Goal: Task Accomplishment & Management: Use online tool/utility

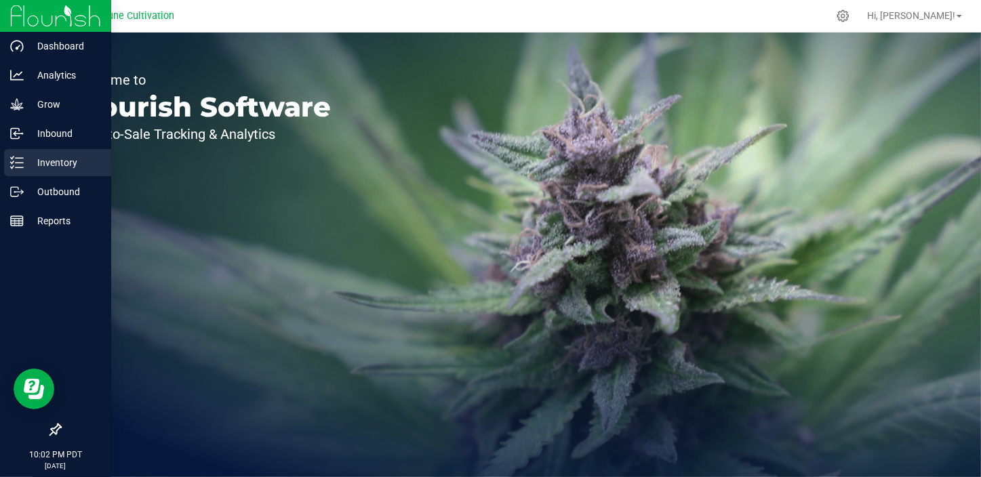
click at [20, 163] on line at bounding box center [19, 163] width 7 height 0
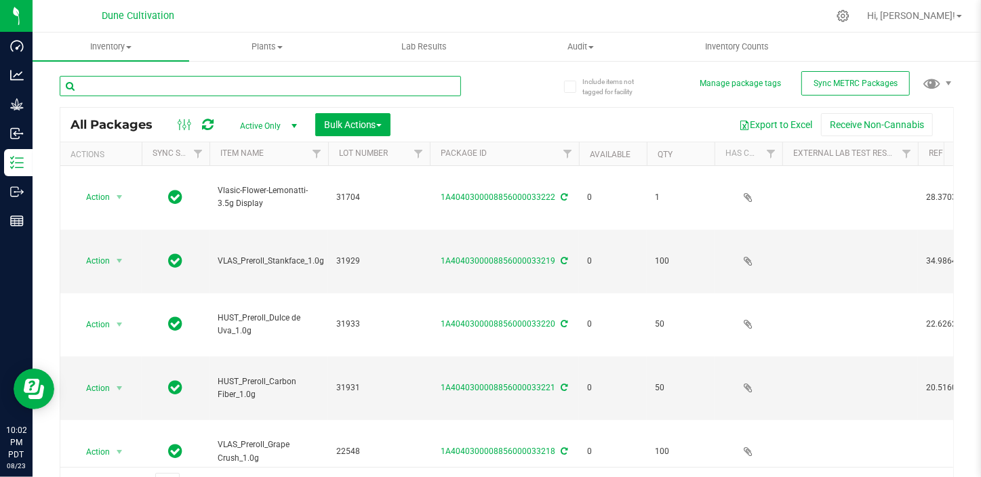
click at [195, 90] on input "text" at bounding box center [260, 86] width 401 height 20
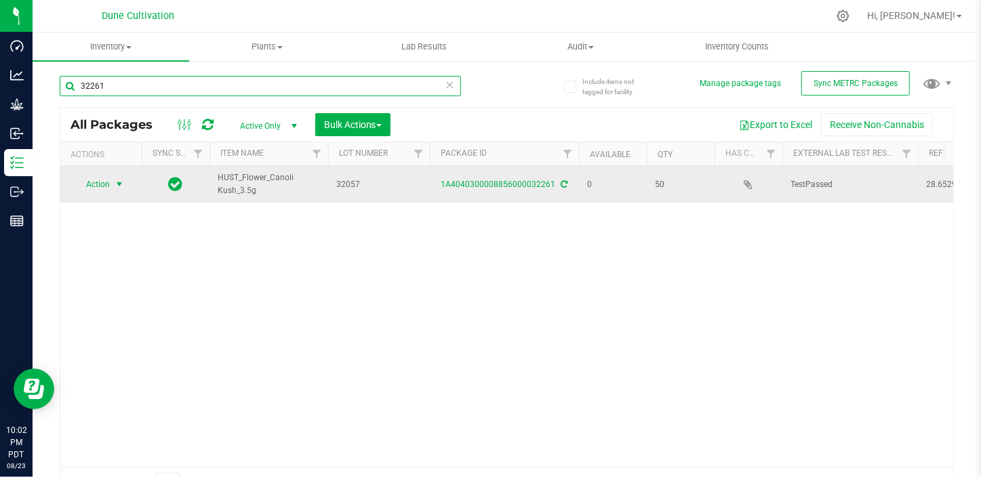
type input "32261"
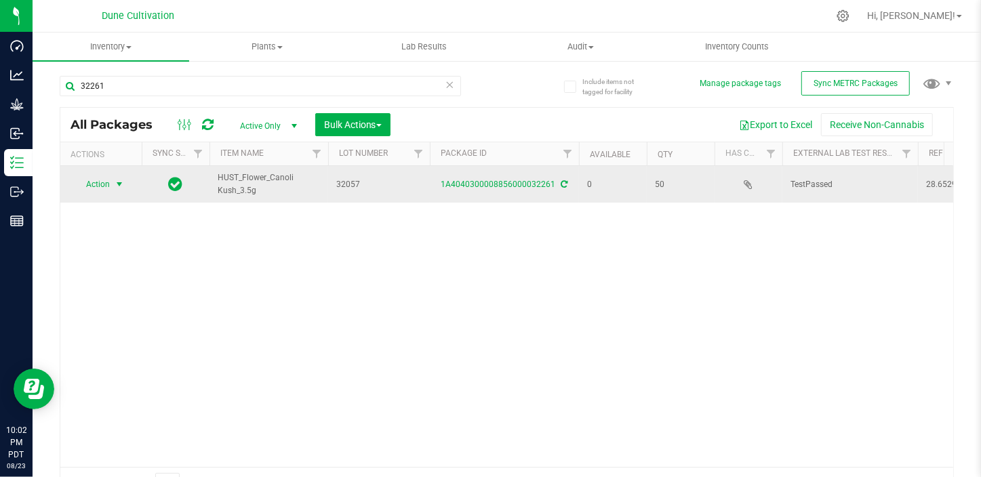
click at [117, 179] on span "select" at bounding box center [119, 184] width 11 height 11
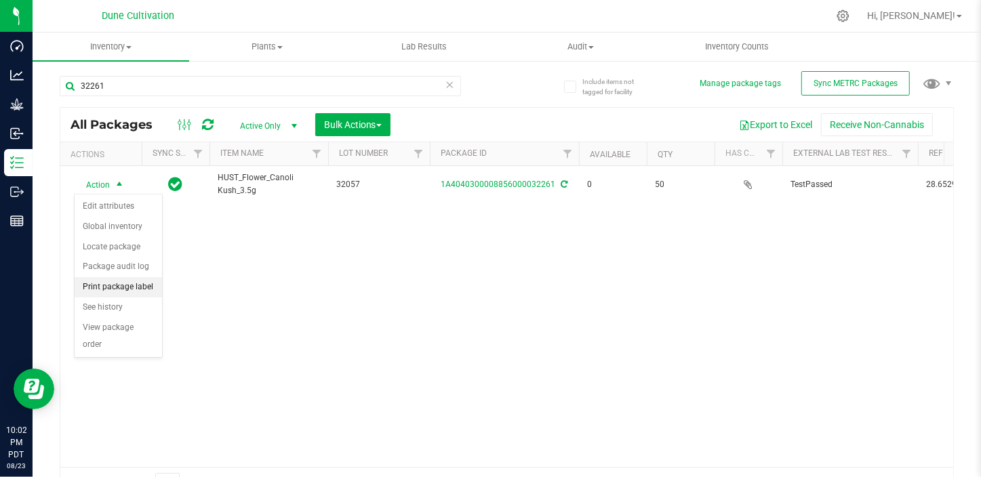
click at [136, 289] on li "Print package label" at bounding box center [118, 287] width 87 height 20
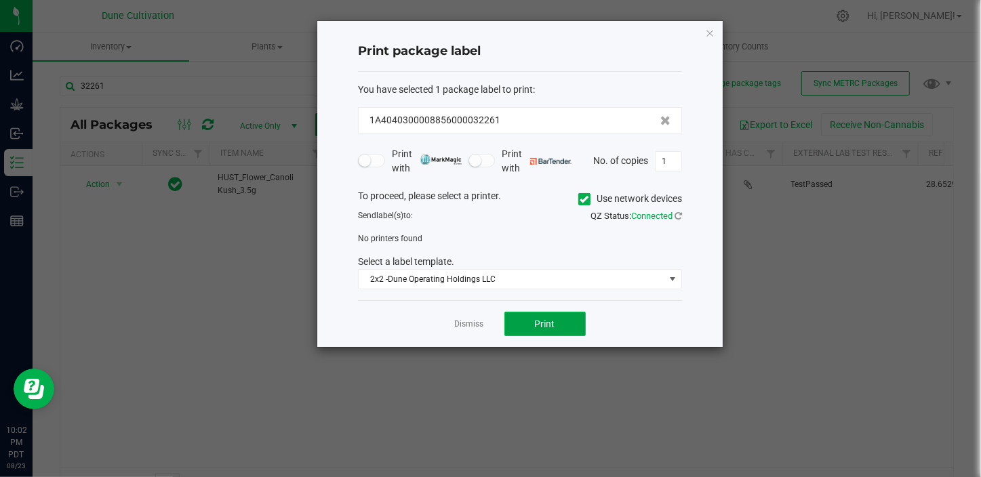
click at [555, 323] on button "Print" at bounding box center [545, 324] width 81 height 24
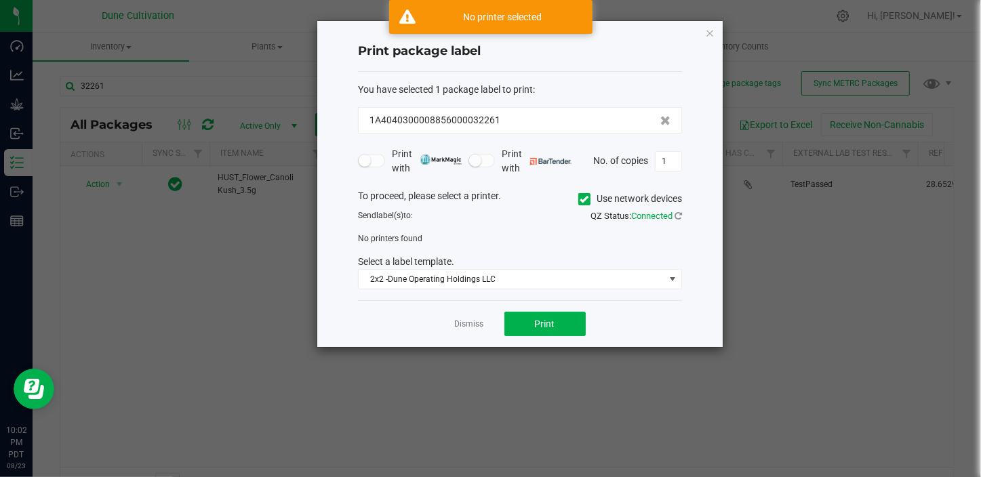
click at [578, 201] on span at bounding box center [584, 199] width 12 height 12
click at [0, 0] on input "Use network devices" at bounding box center [0, 0] width 0 height 0
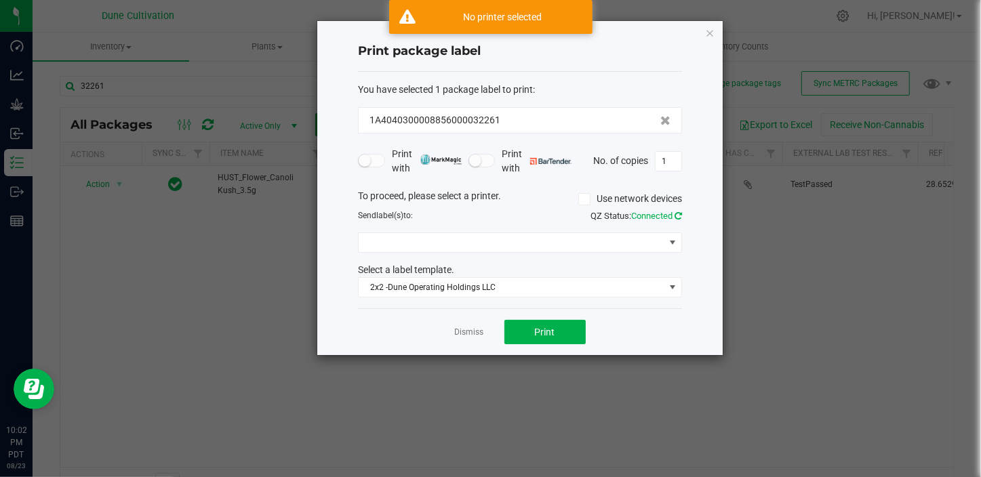
click at [679, 217] on icon at bounding box center [678, 216] width 7 height 9
click at [669, 238] on span at bounding box center [672, 242] width 11 height 11
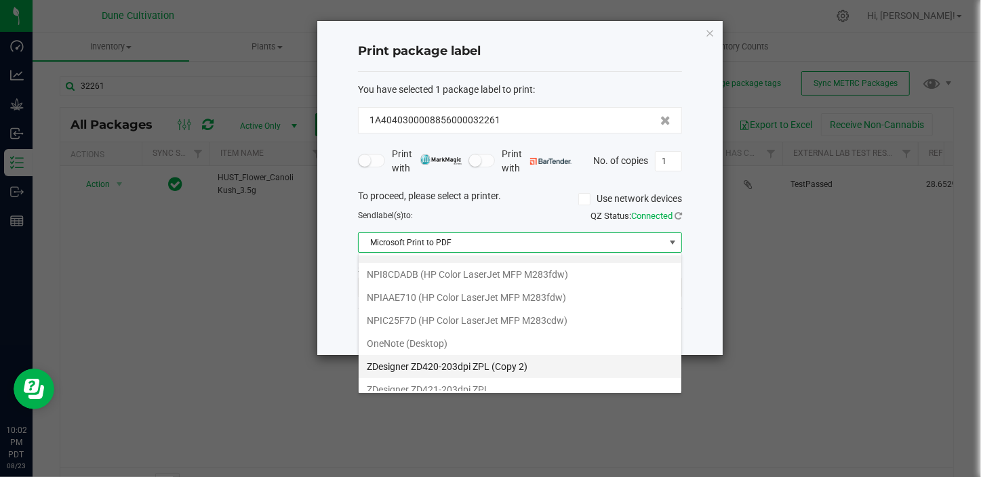
scroll to position [24, 0]
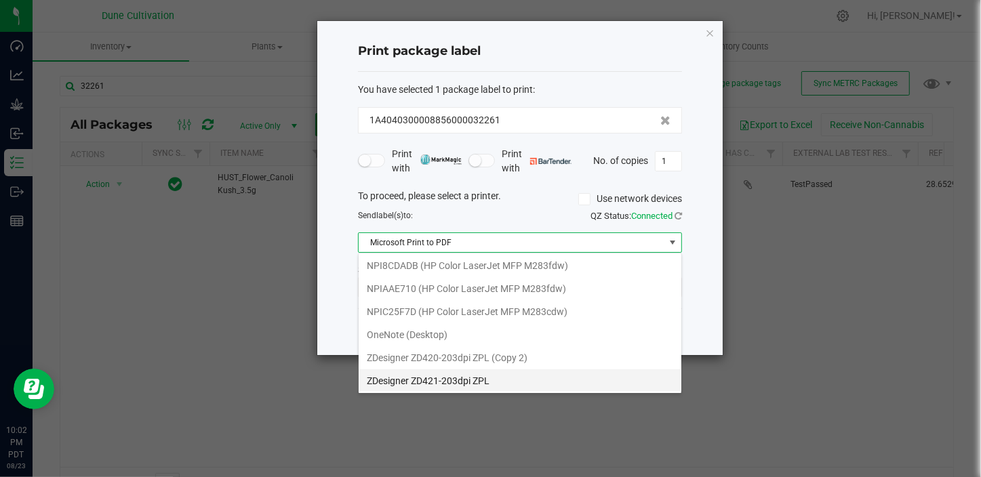
click at [543, 380] on ZPL "ZDesigner ZD421-203dpi ZPL" at bounding box center [520, 381] width 323 height 23
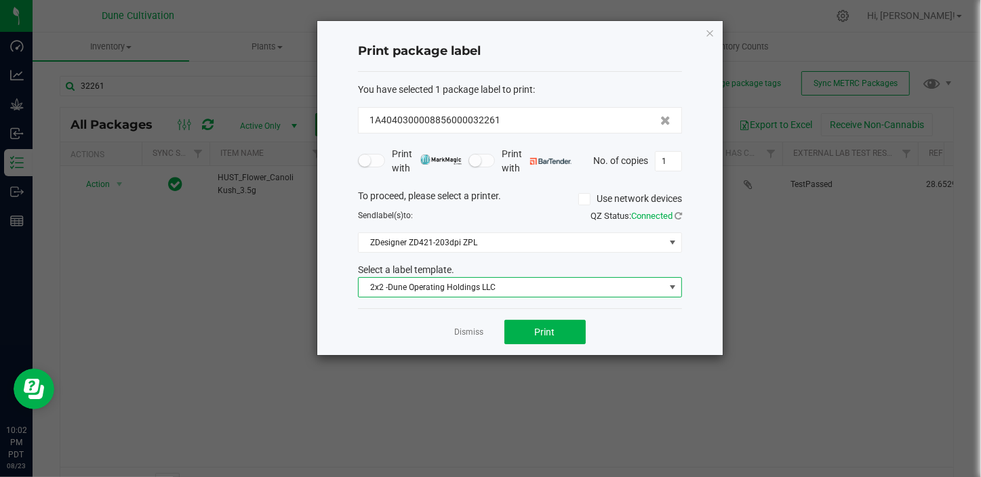
click at [583, 284] on span "2x2 -Dune Operating Holdings LLC" at bounding box center [512, 287] width 306 height 19
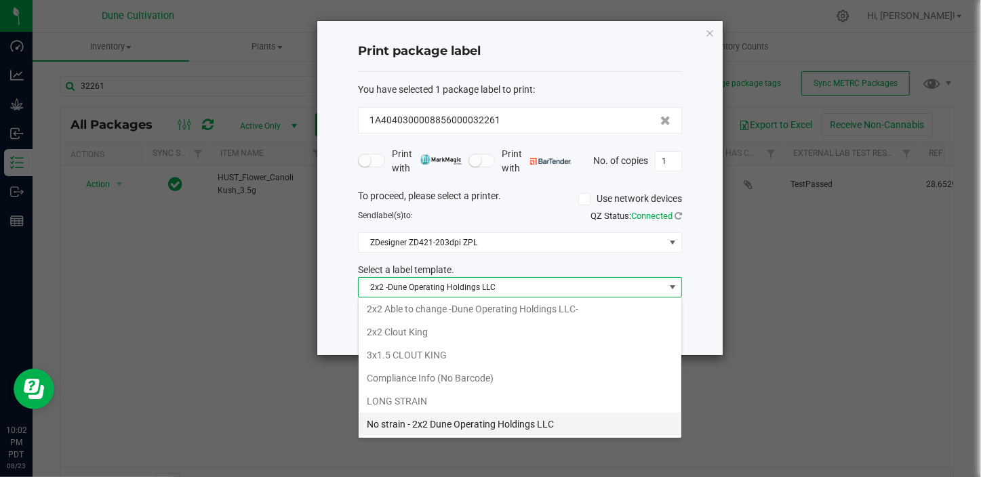
scroll to position [116, 0]
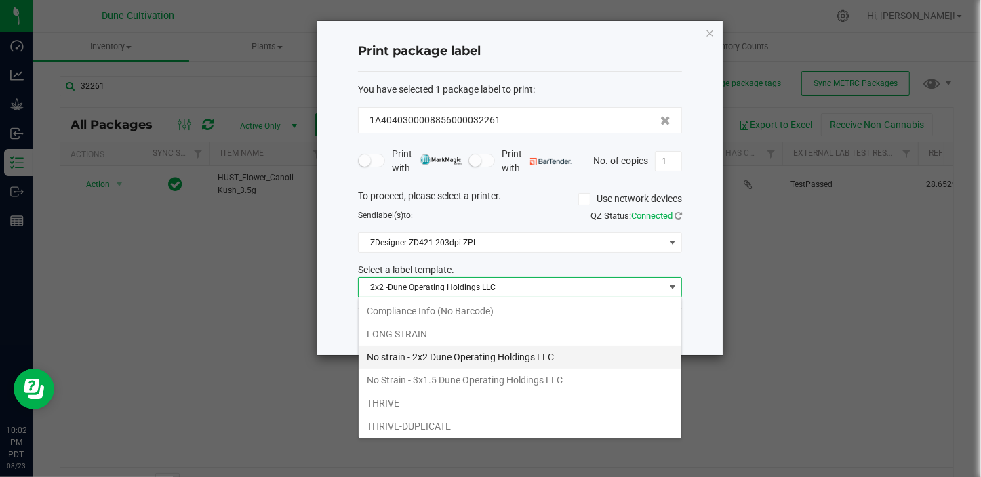
click at [444, 359] on li "No strain - 2x2 Dune Operating Holdings LLC" at bounding box center [520, 357] width 323 height 23
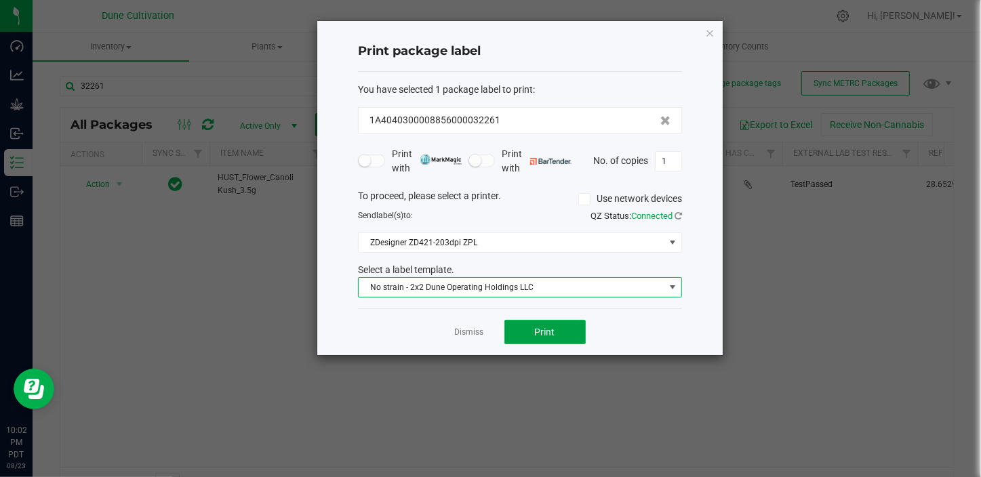
click at [557, 342] on button "Print" at bounding box center [545, 332] width 81 height 24
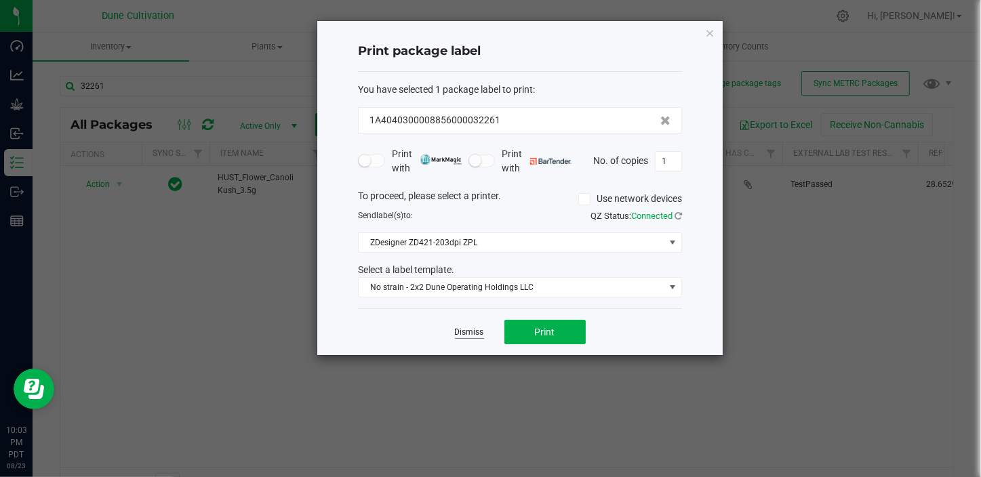
click at [471, 328] on link "Dismiss" at bounding box center [469, 333] width 29 height 12
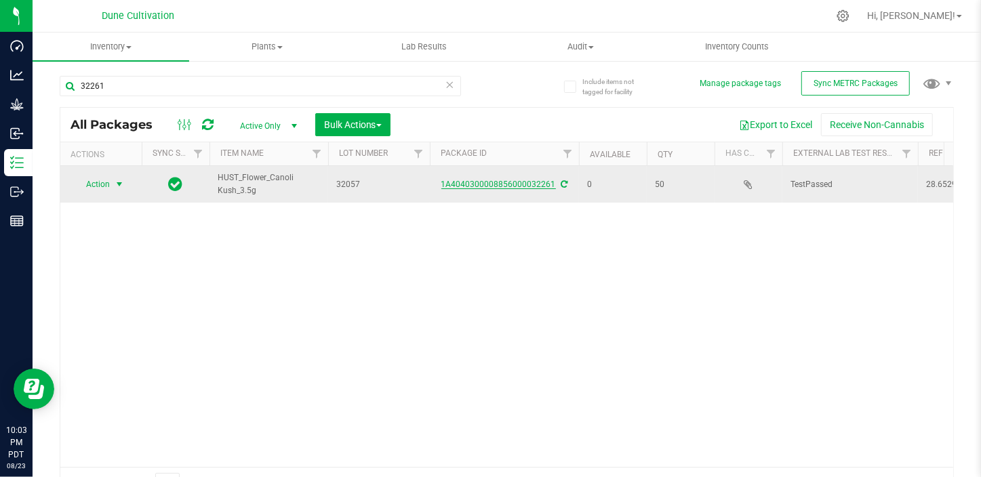
click at [543, 183] on link "1A4040300008856000032261" at bounding box center [498, 184] width 115 height 9
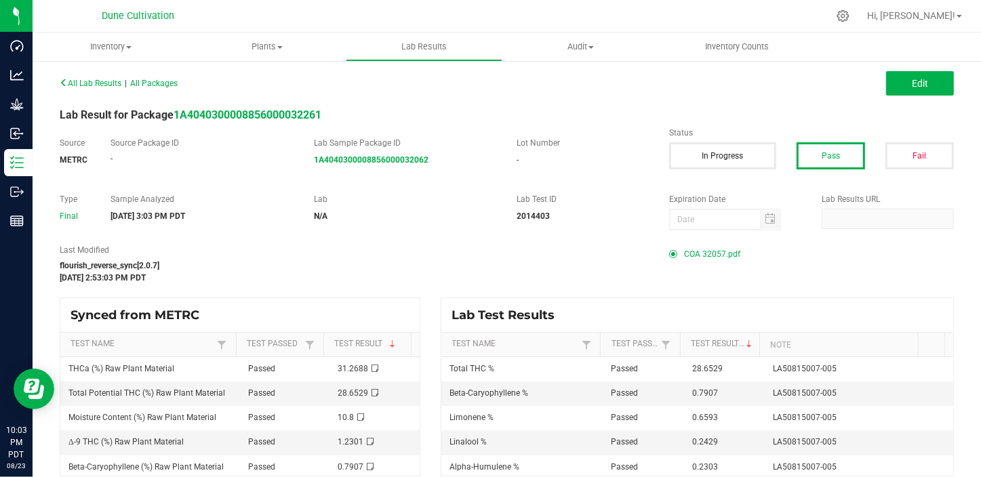
click at [709, 250] on span "COA 32057.pdf" at bounding box center [712, 254] width 56 height 20
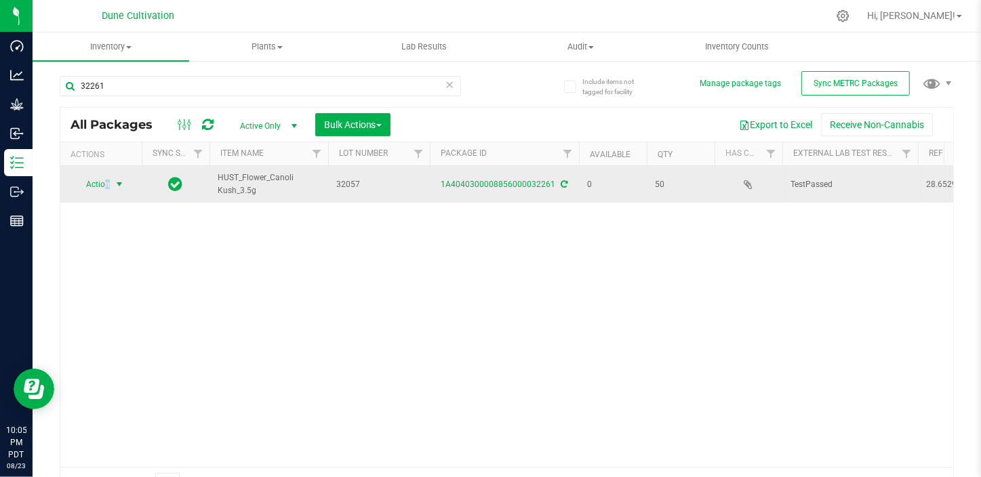
click at [107, 186] on span "Action" at bounding box center [92, 184] width 37 height 19
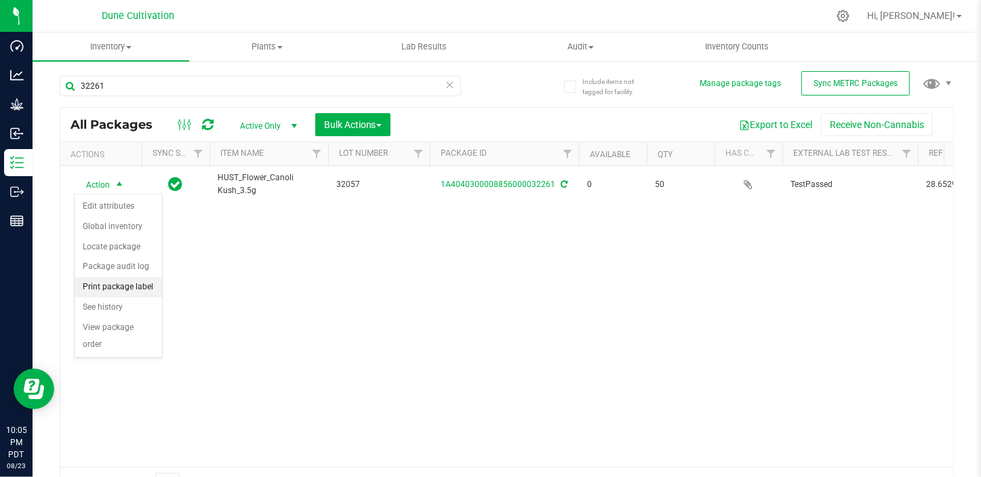
click at [123, 283] on li "Print package label" at bounding box center [118, 287] width 87 height 20
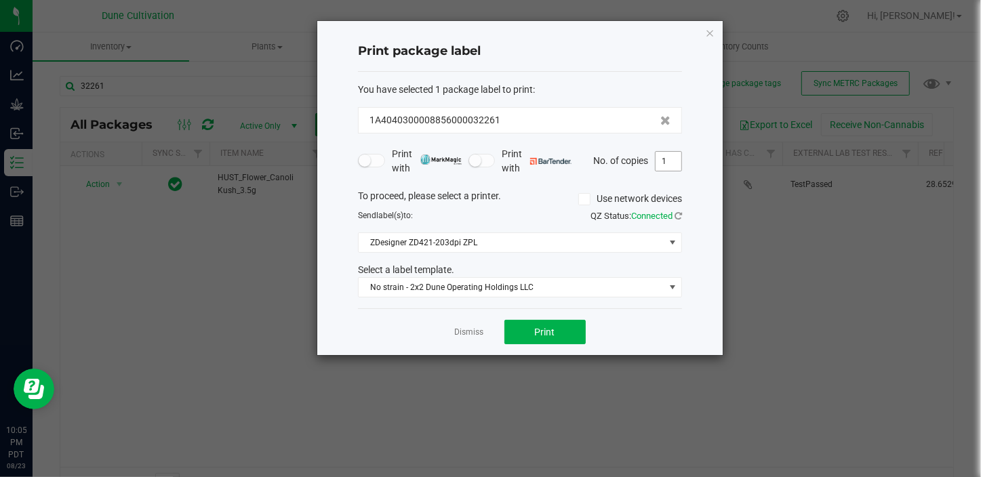
click at [682, 163] on span "1" at bounding box center [668, 161] width 27 height 20
click at [675, 157] on input "1" at bounding box center [669, 161] width 26 height 19
type input "51"
click at [576, 331] on button "Print" at bounding box center [545, 332] width 81 height 24
click at [473, 330] on link "Dismiss" at bounding box center [469, 333] width 29 height 12
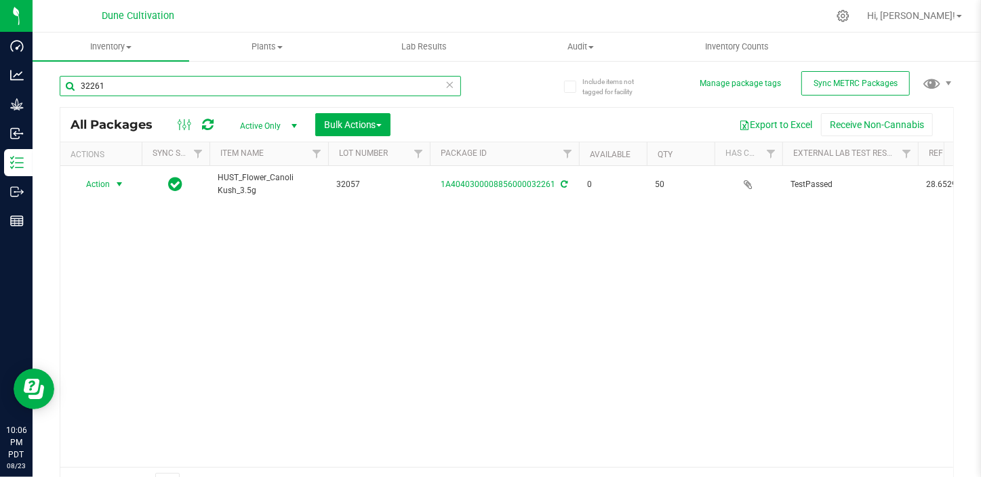
click at [203, 90] on input "32261" at bounding box center [260, 86] width 401 height 20
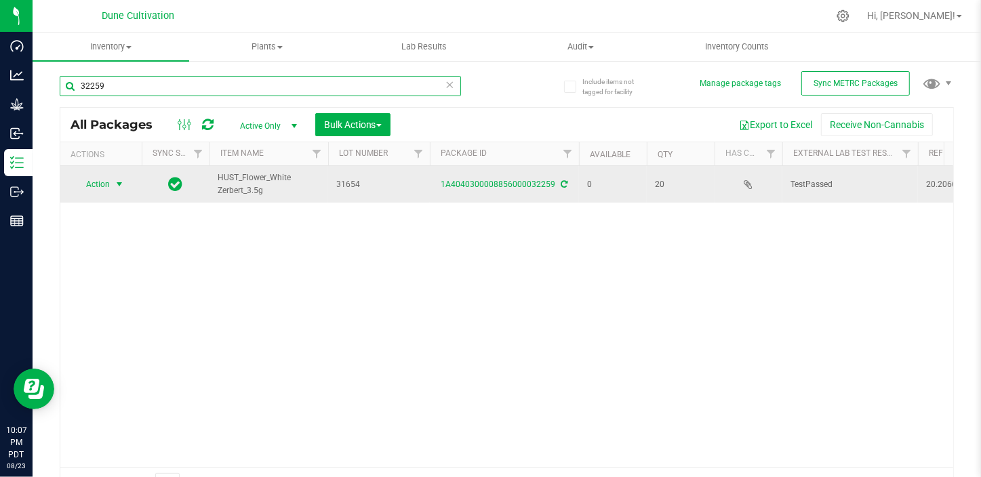
type input "32259"
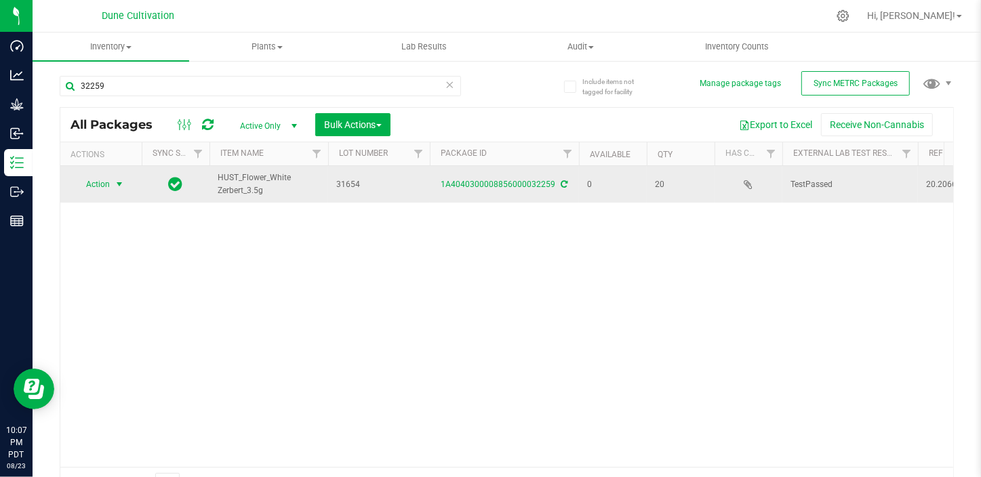
click at [118, 190] on span "select" at bounding box center [119, 184] width 17 height 19
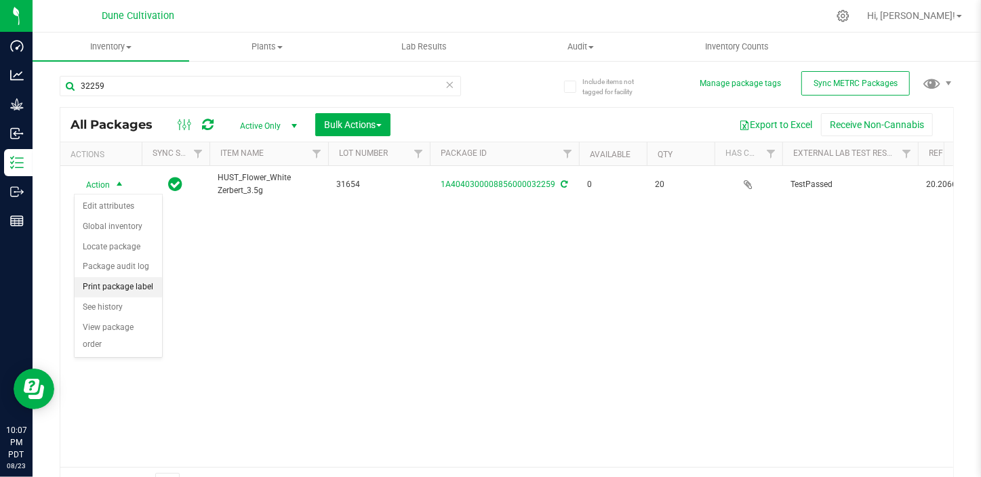
click at [134, 289] on li "Print package label" at bounding box center [118, 287] width 87 height 20
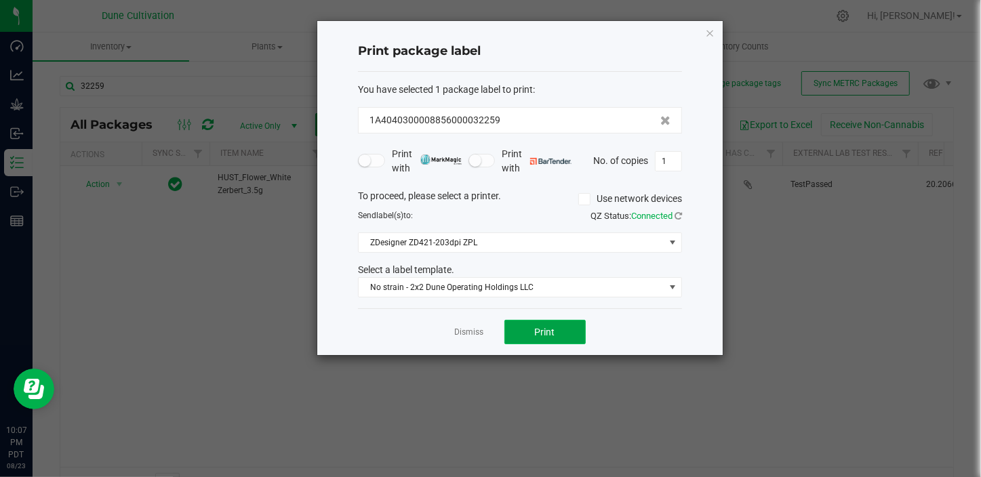
click at [578, 334] on button "Print" at bounding box center [545, 332] width 81 height 24
click at [475, 336] on link "Dismiss" at bounding box center [469, 333] width 29 height 12
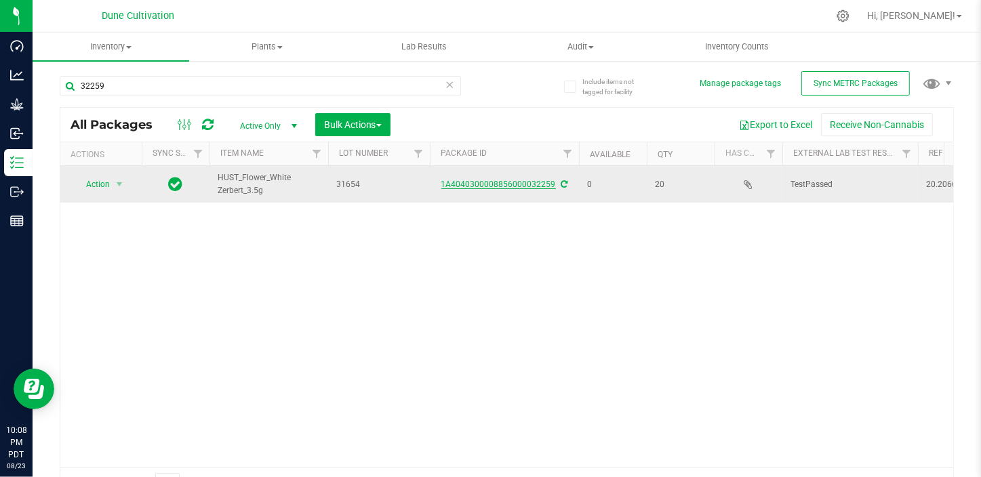
click at [492, 181] on link "1A4040300008856000032259" at bounding box center [498, 184] width 115 height 9
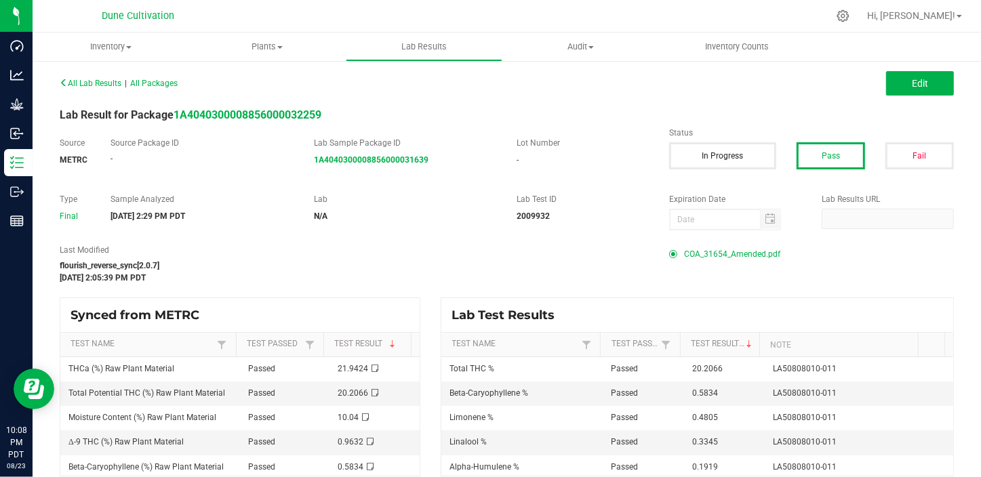
click at [715, 254] on span "COA_31654_Amended.pdf" at bounding box center [732, 254] width 96 height 20
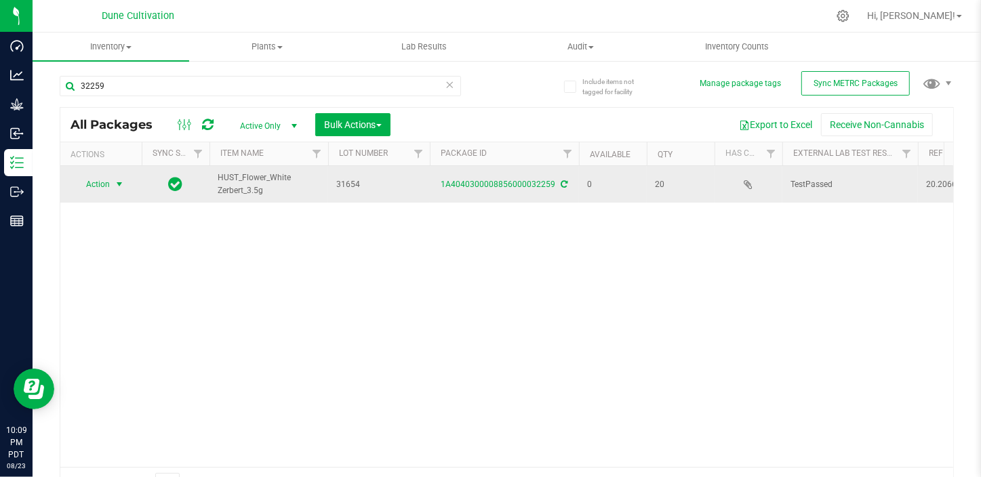
click at [115, 176] on span "select" at bounding box center [119, 184] width 17 height 19
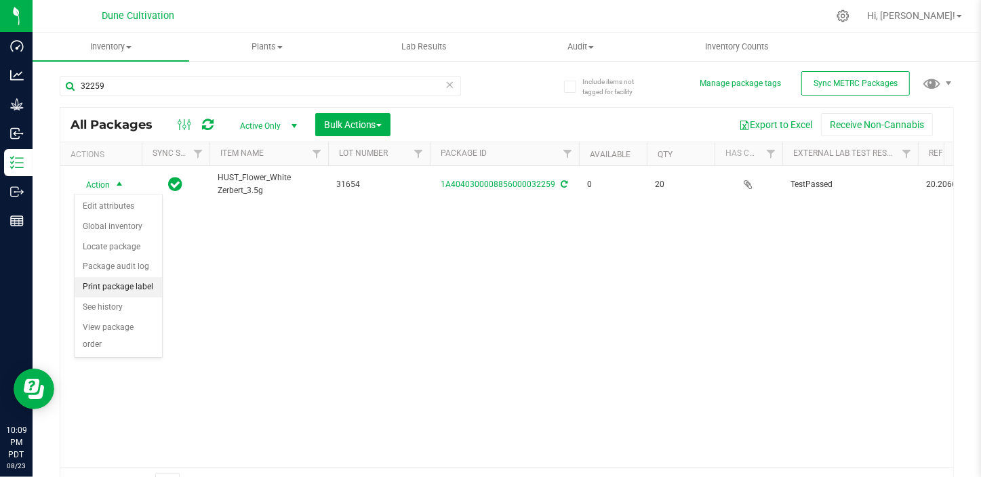
click at [127, 286] on li "Print package label" at bounding box center [118, 287] width 87 height 20
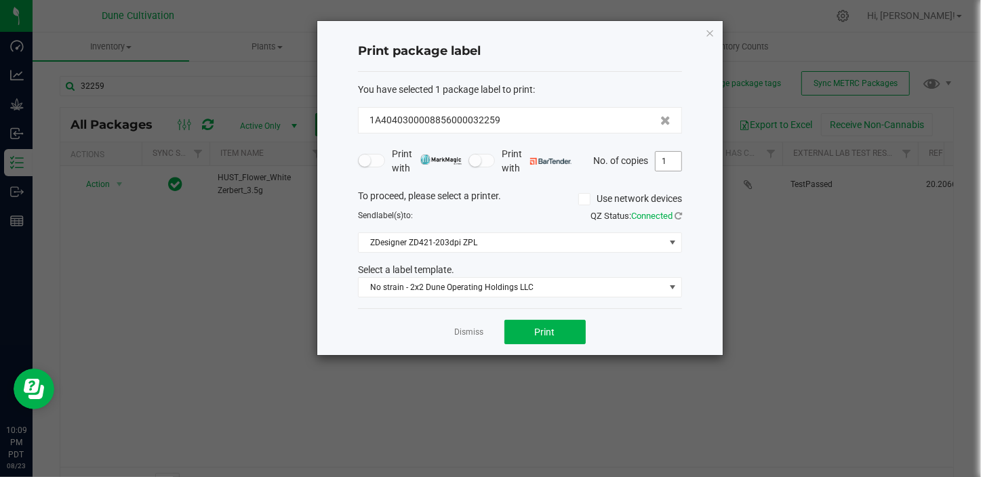
click at [678, 158] on input "1" at bounding box center [669, 161] width 26 height 19
type input "21"
click at [542, 323] on button "Print" at bounding box center [545, 332] width 81 height 24
click at [453, 334] on div "Dismiss Print" at bounding box center [520, 332] width 324 height 47
click at [459, 338] on link "Dismiss" at bounding box center [469, 333] width 29 height 12
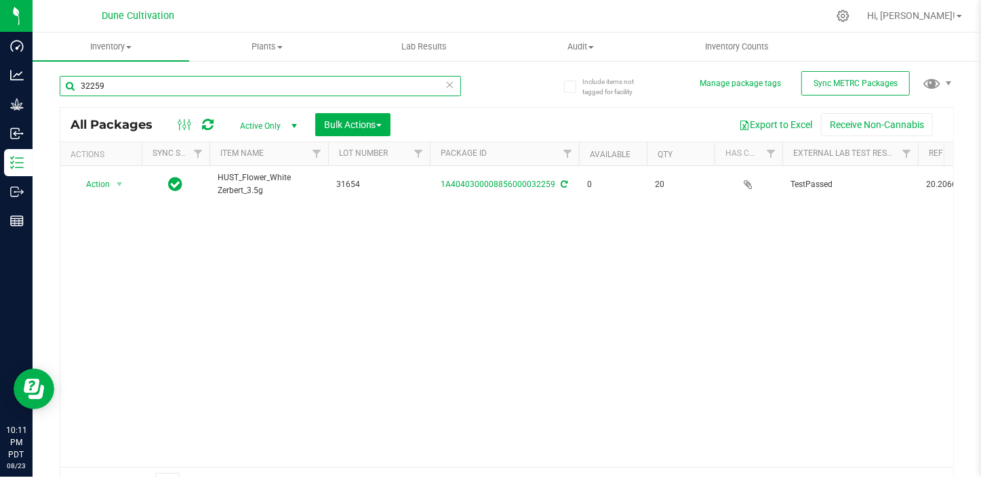
click at [136, 86] on input "32259" at bounding box center [260, 86] width 401 height 20
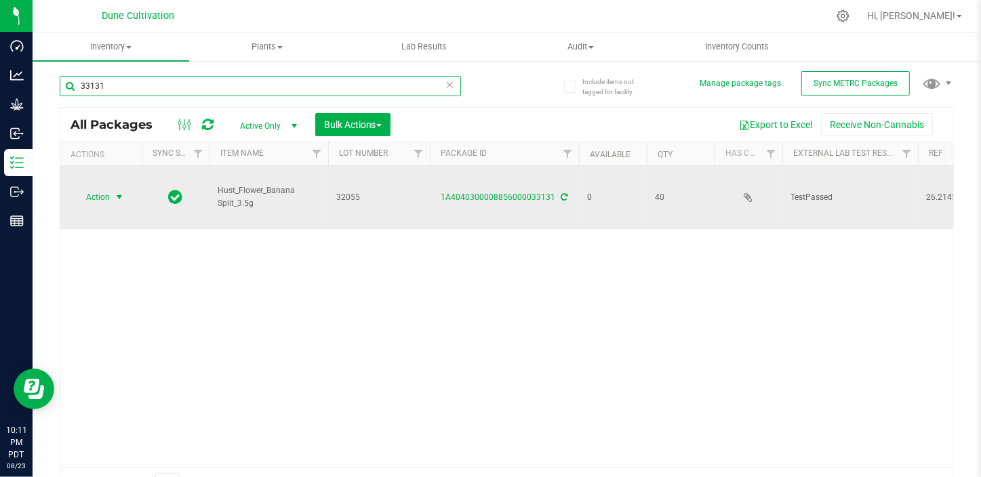
type input "33131"
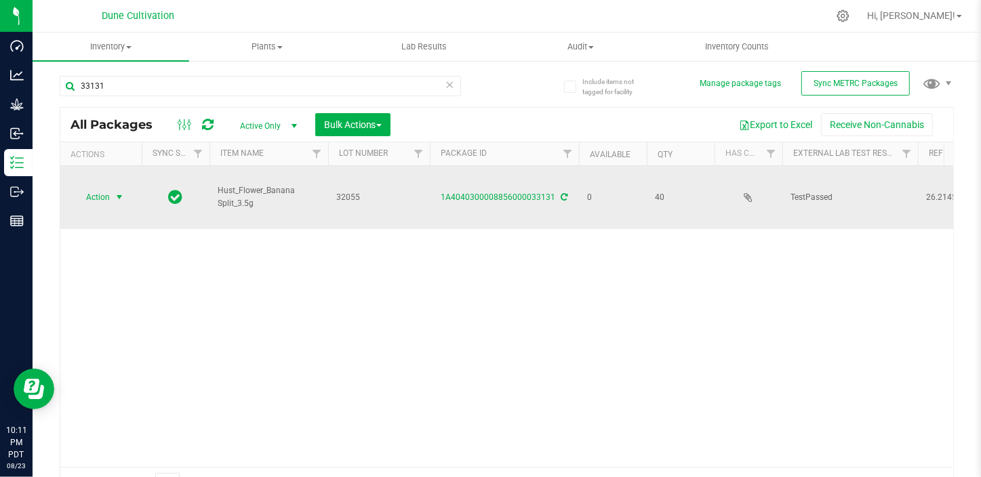
click at [106, 188] on span "Action" at bounding box center [92, 197] width 37 height 19
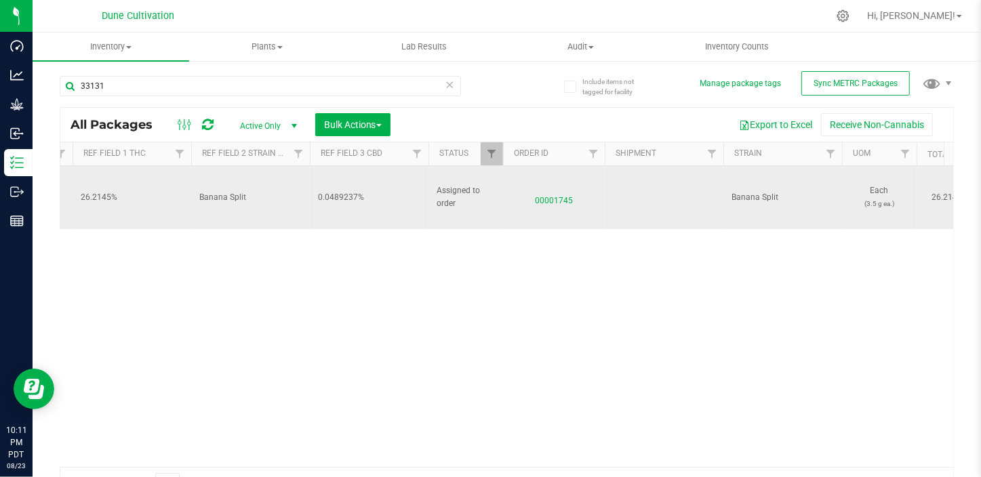
click at [560, 189] on span "00001745" at bounding box center [553, 198] width 85 height 20
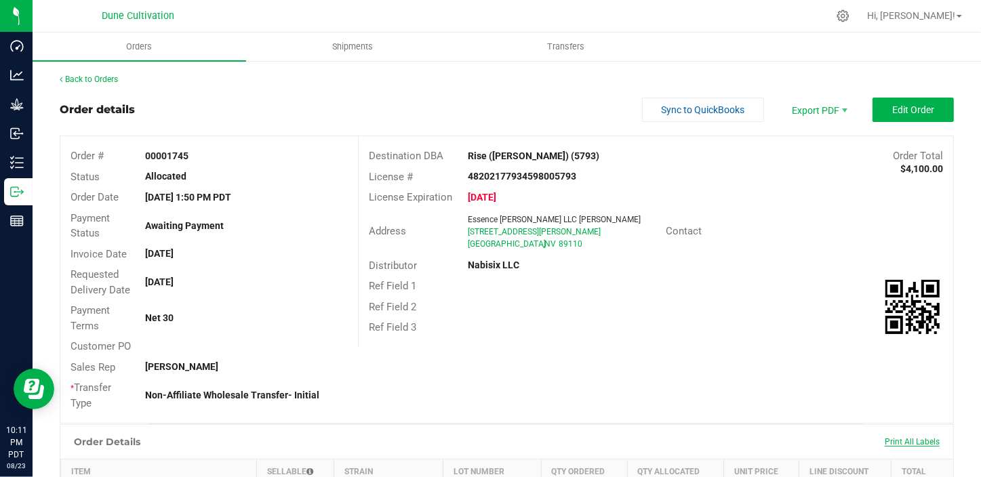
click at [912, 444] on span "Print All Labels" at bounding box center [912, 441] width 55 height 9
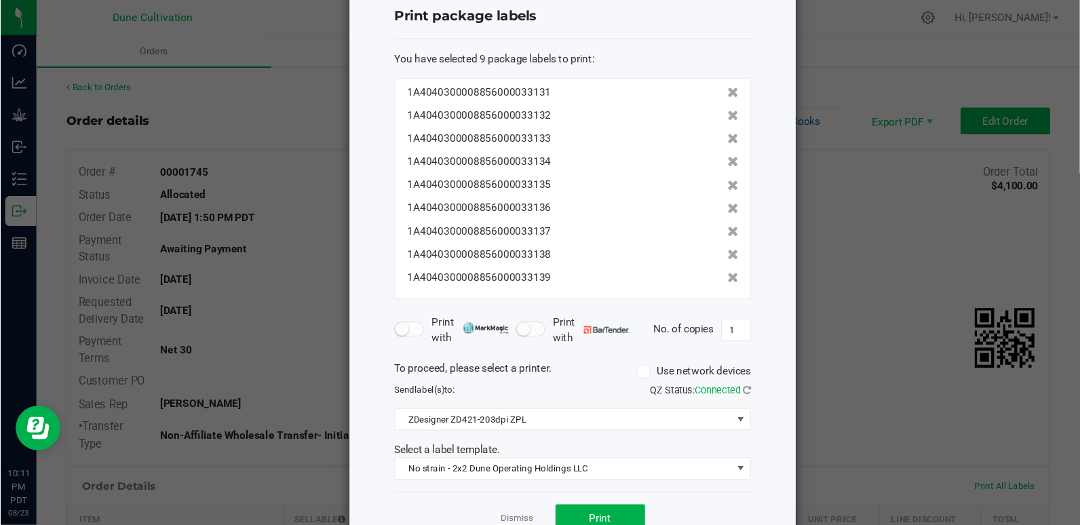
scroll to position [74, 0]
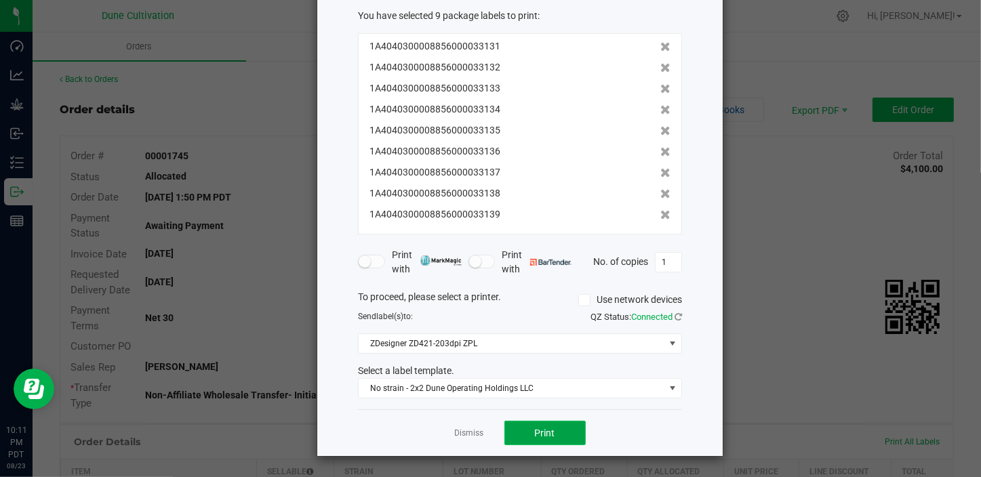
click at [535, 431] on span "Print" at bounding box center [545, 433] width 20 height 11
click at [472, 439] on link "Dismiss" at bounding box center [469, 434] width 29 height 12
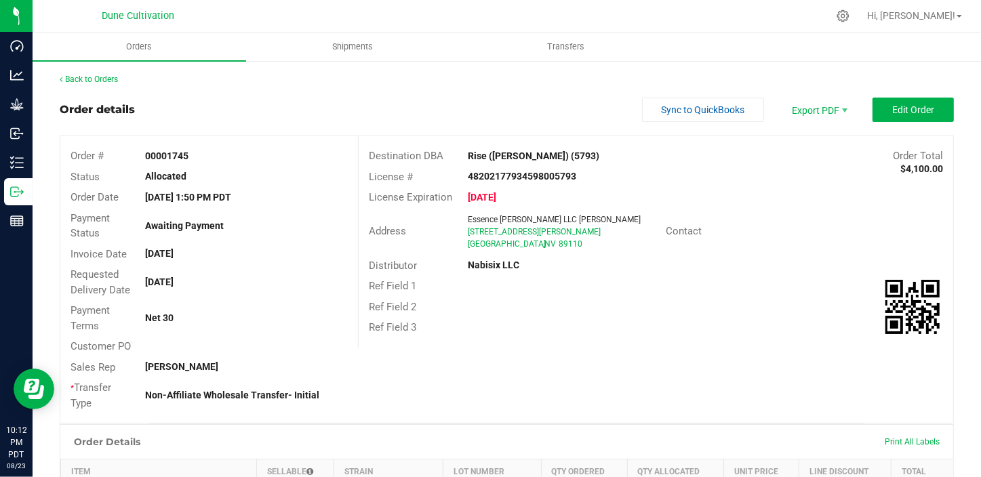
click at [472, 437] on div "Order Details Print All Labels" at bounding box center [506, 442] width 893 height 34
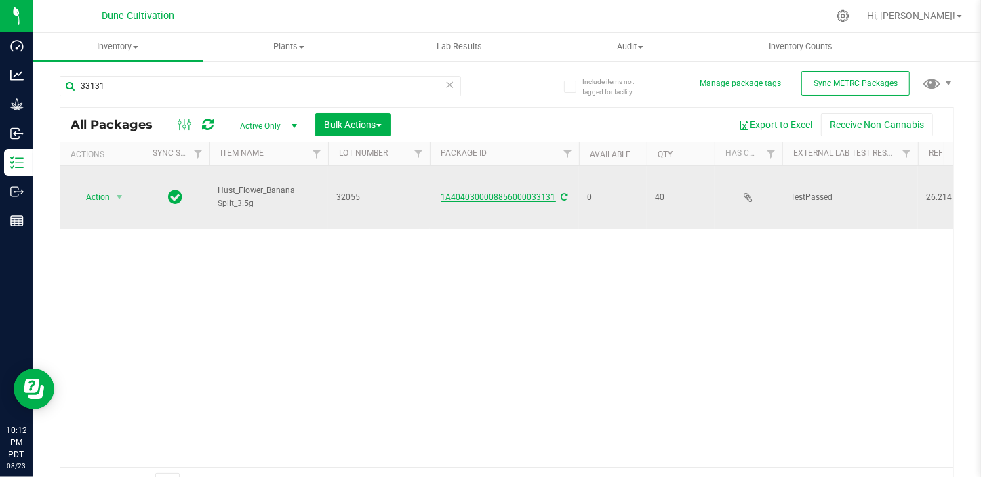
click at [514, 193] on link "1A4040300008856000033131" at bounding box center [498, 197] width 115 height 9
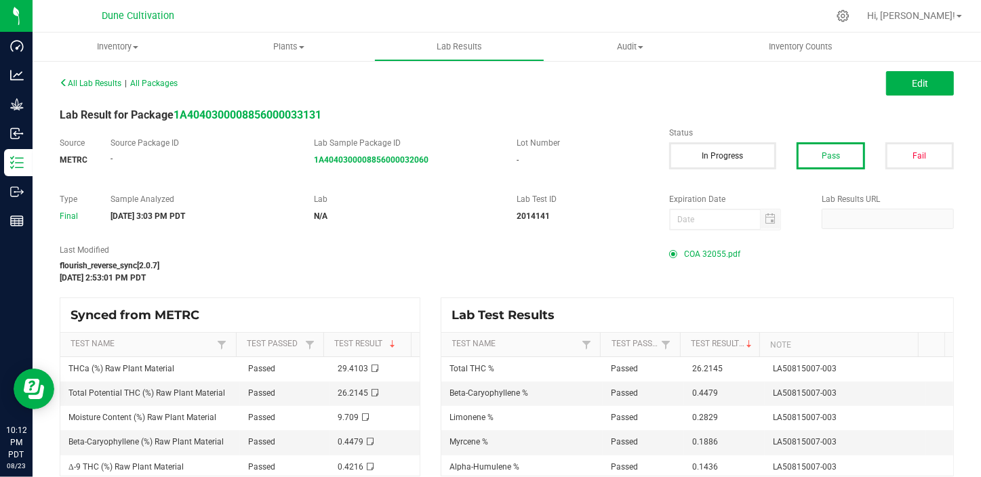
click at [722, 254] on span "COA 32055.pdf" at bounding box center [712, 254] width 56 height 20
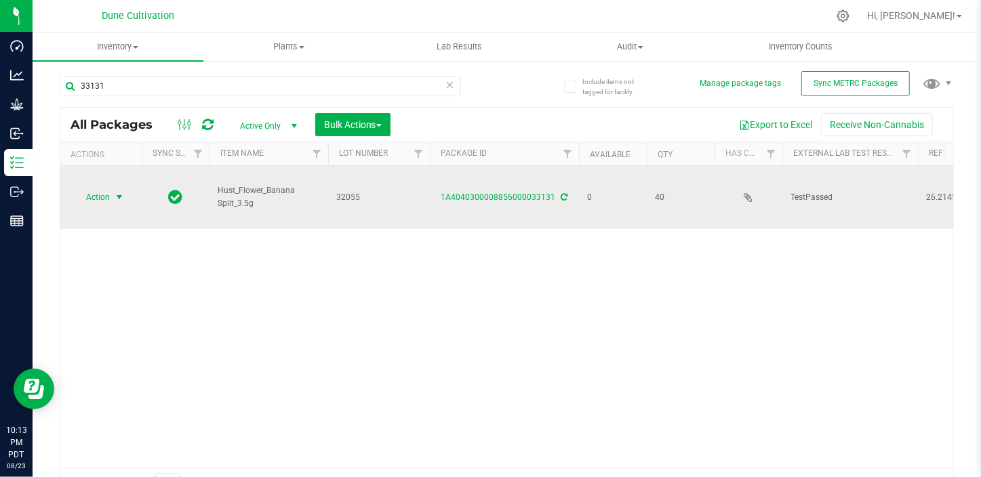
click at [93, 188] on span "Action" at bounding box center [92, 197] width 37 height 19
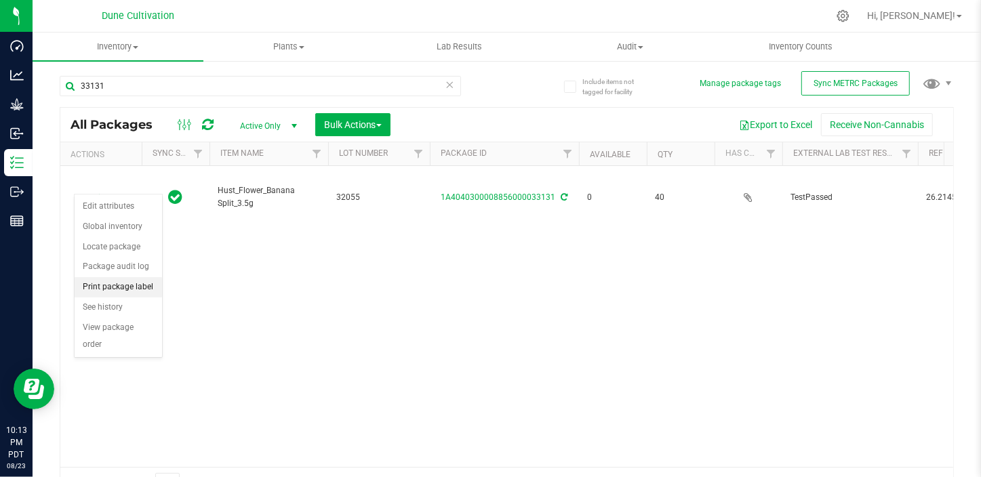
click at [129, 286] on li "Print package label" at bounding box center [118, 287] width 87 height 20
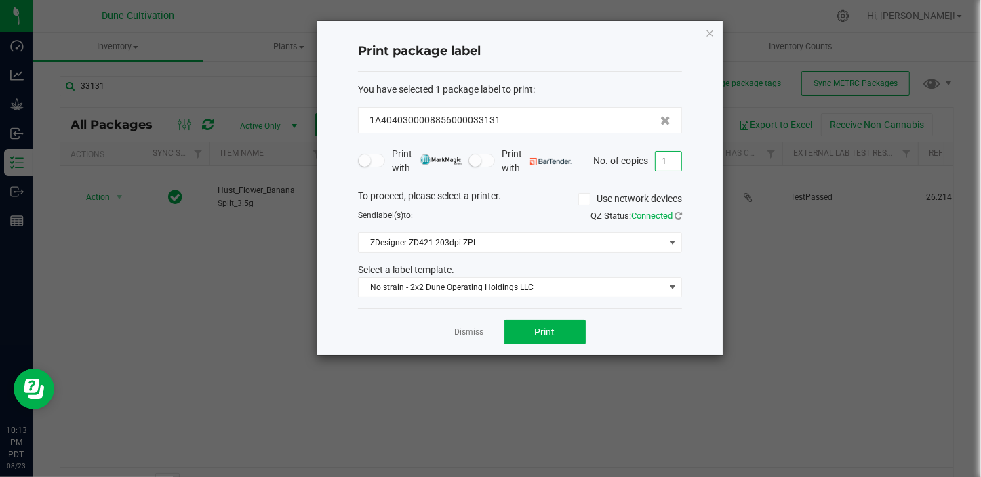
click at [675, 161] on input "1" at bounding box center [669, 161] width 26 height 19
type input "41"
click at [556, 332] on button "Print" at bounding box center [545, 332] width 81 height 24
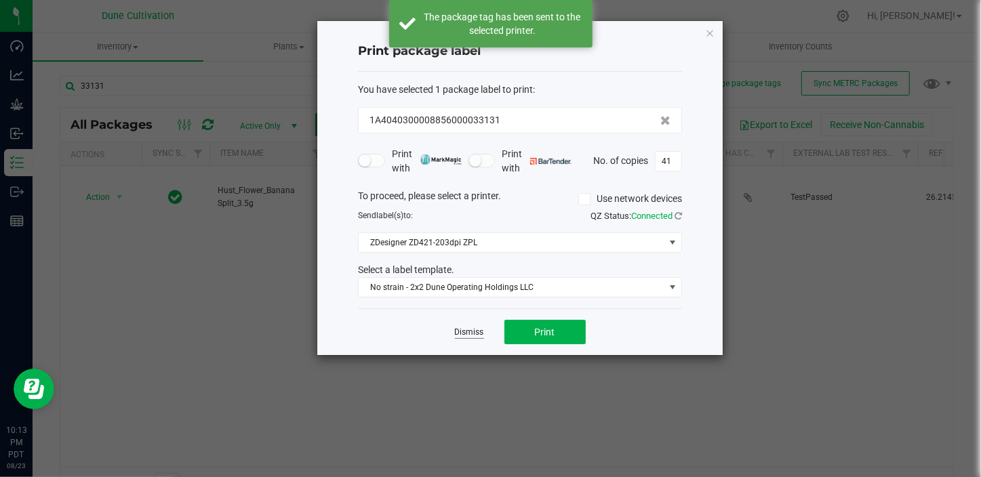
click at [458, 331] on link "Dismiss" at bounding box center [469, 333] width 29 height 12
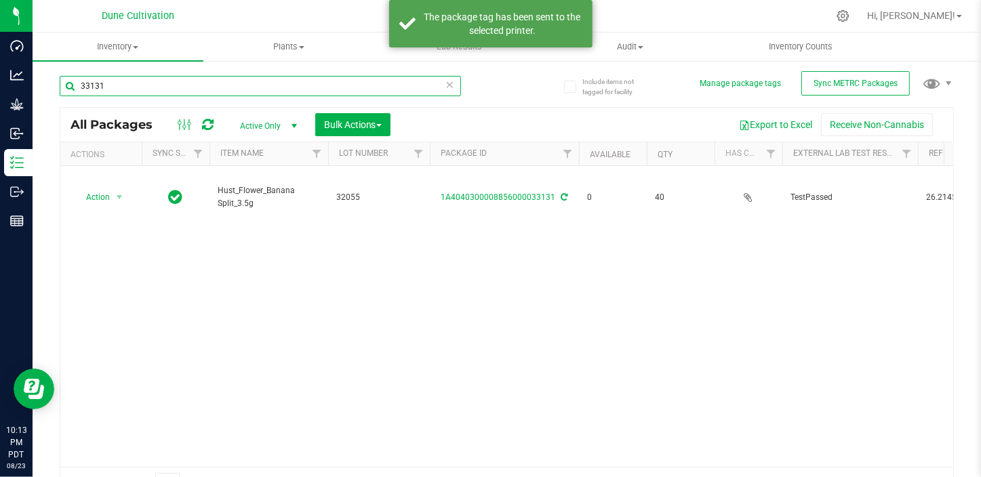
click at [136, 85] on input "33131" at bounding box center [260, 86] width 401 height 20
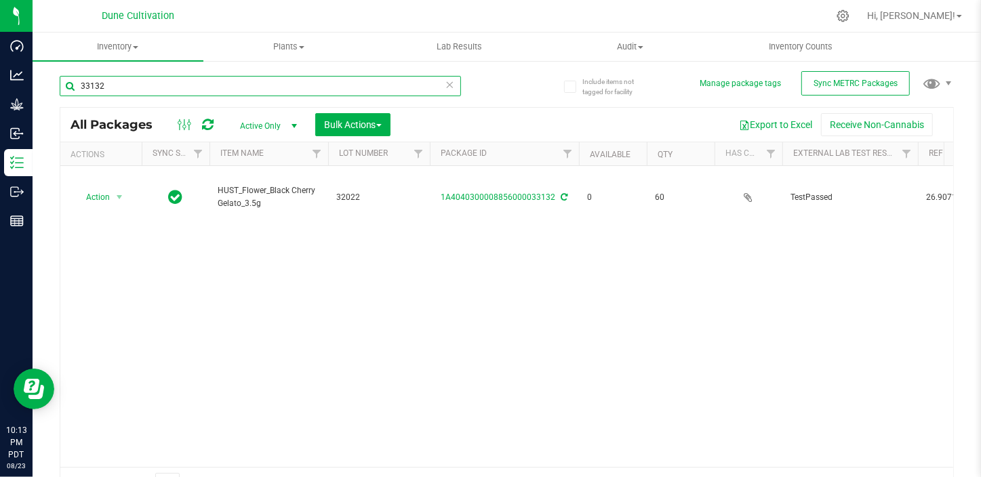
type input "33132"
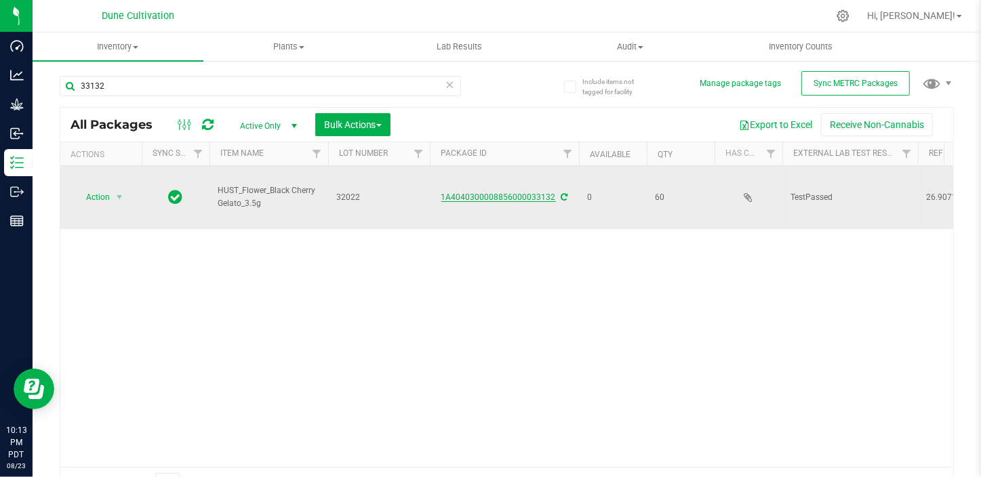
click at [526, 193] on link "1A4040300008856000033132" at bounding box center [498, 197] width 115 height 9
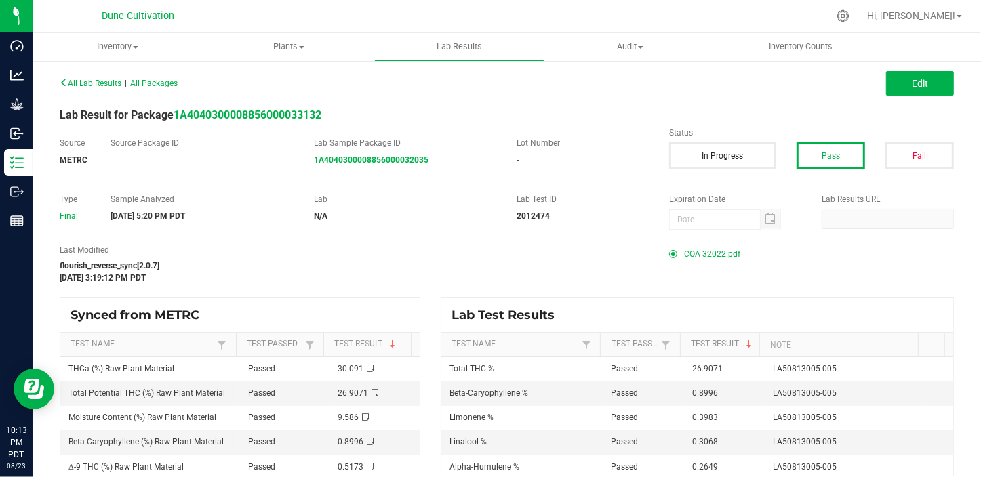
click at [720, 252] on span "COA 32022.pdf" at bounding box center [712, 254] width 56 height 20
click at [712, 257] on span "COA 32022.pdf" at bounding box center [712, 254] width 56 height 20
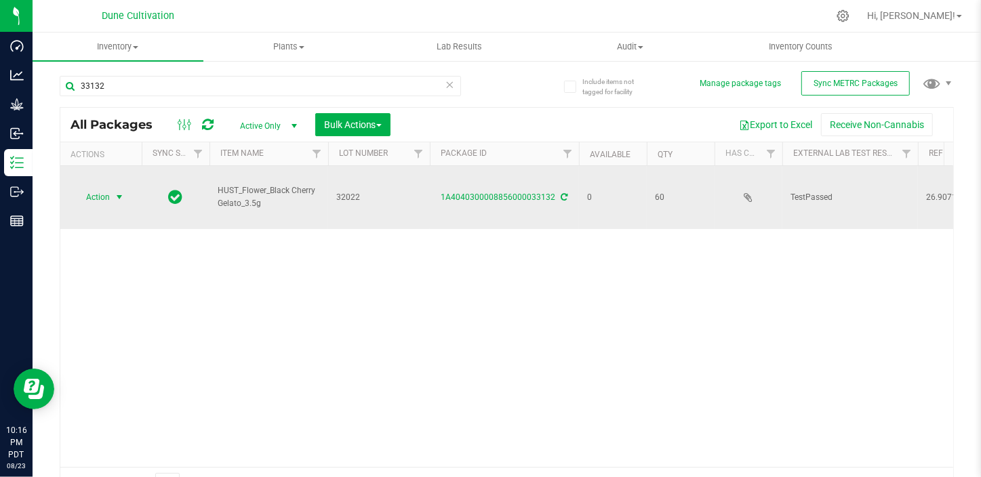
click at [104, 188] on span "Action" at bounding box center [92, 197] width 37 height 19
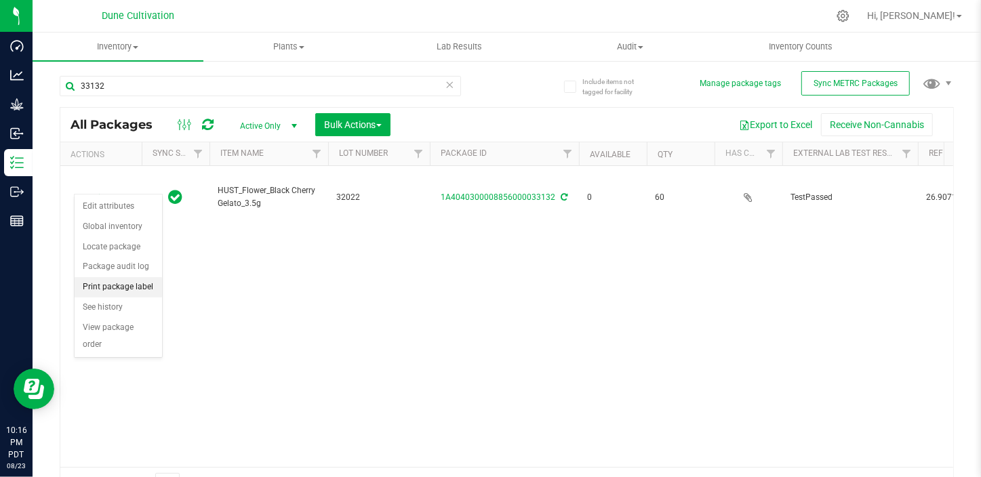
click at [142, 288] on li "Print package label" at bounding box center [118, 287] width 87 height 20
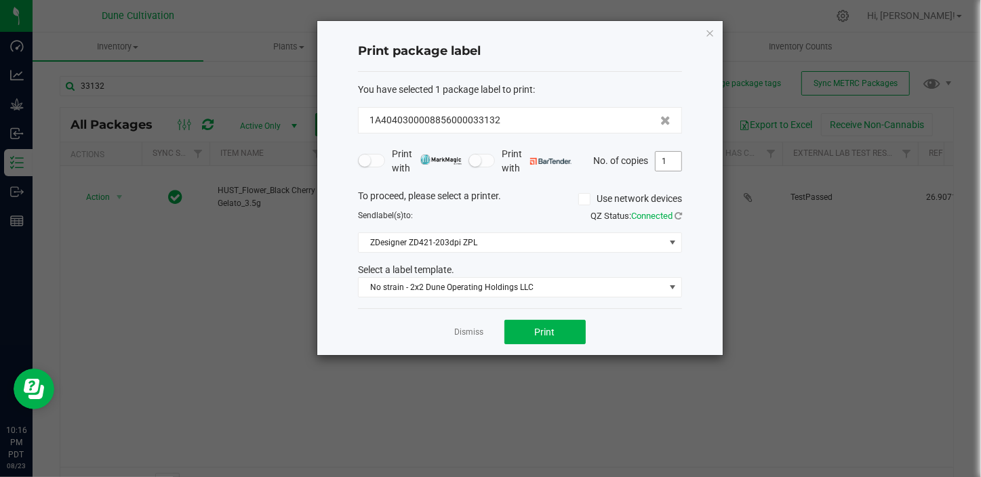
click at [668, 162] on input "1" at bounding box center [669, 161] width 26 height 19
type input "61"
click at [553, 338] on button "Print" at bounding box center [545, 332] width 81 height 24
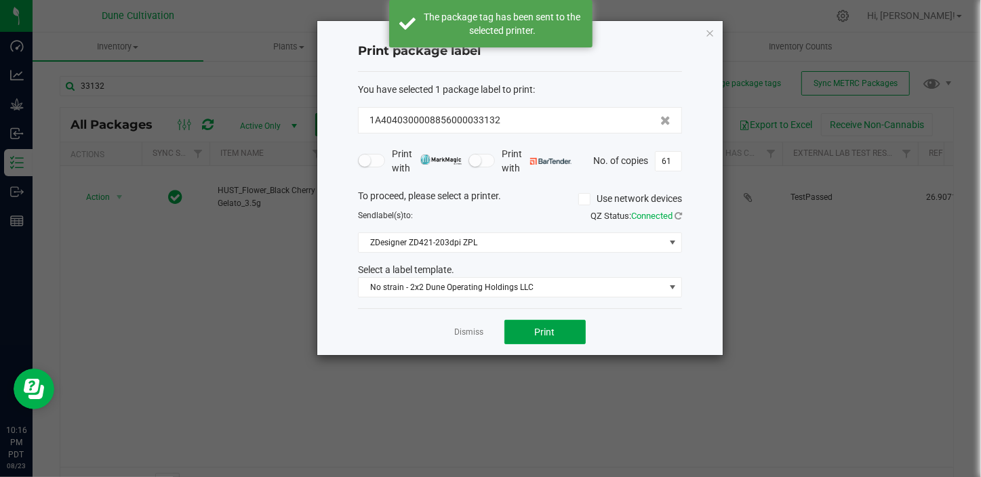
click at [566, 335] on button "Print" at bounding box center [545, 332] width 81 height 24
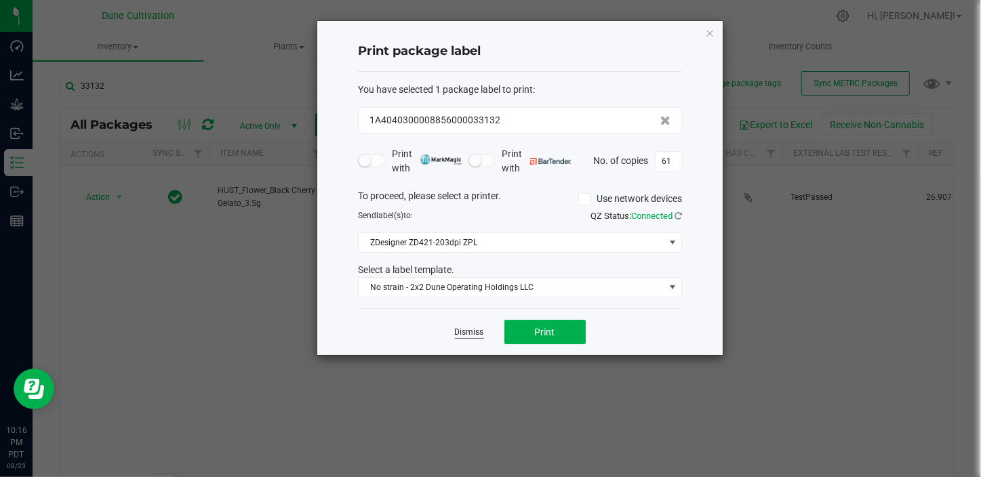
click at [473, 331] on link "Dismiss" at bounding box center [469, 333] width 29 height 12
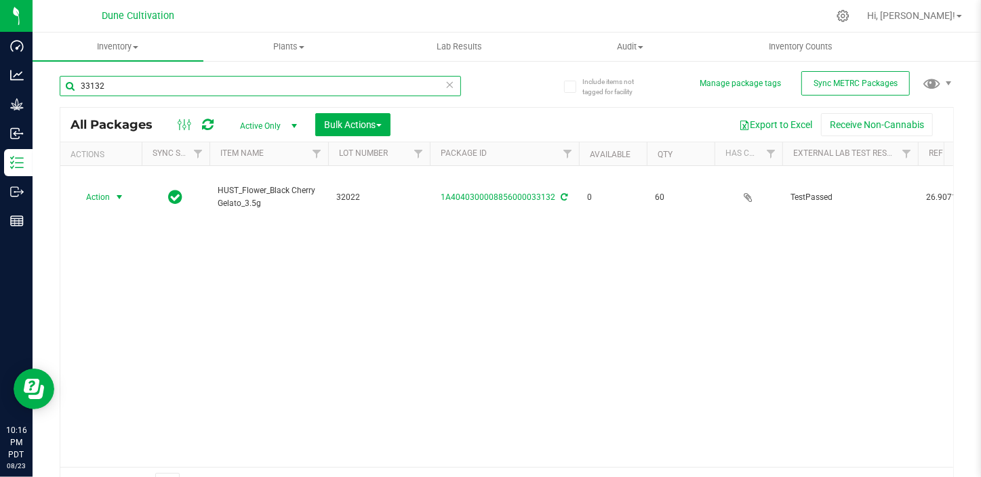
click at [197, 88] on input "33132" at bounding box center [260, 86] width 401 height 20
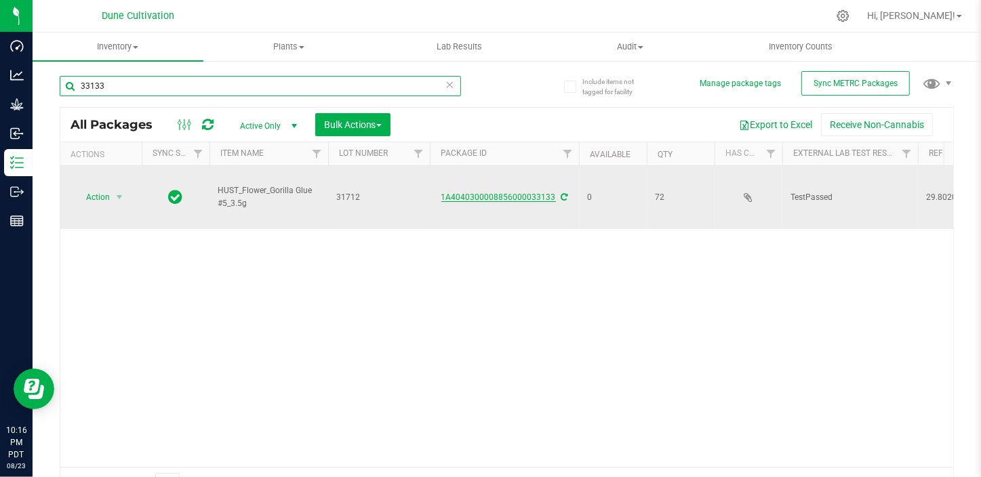
type input "33133"
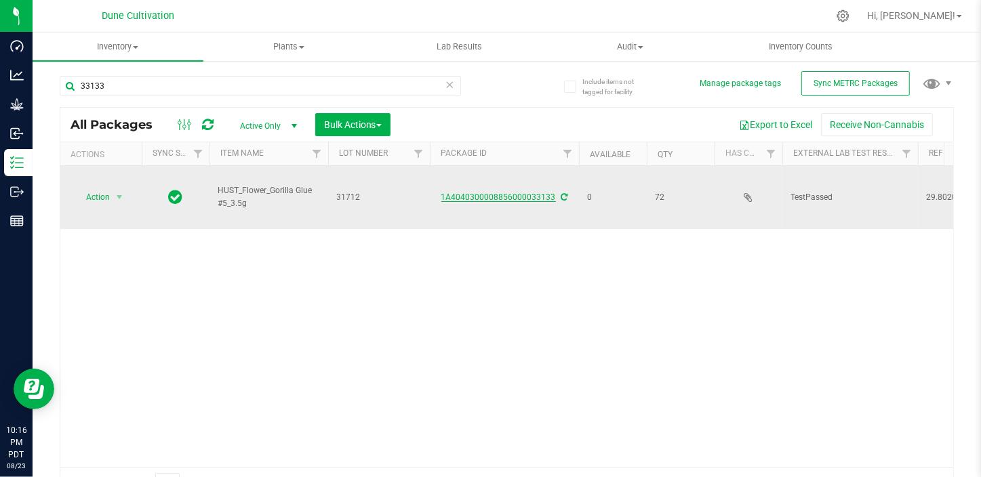
click at [502, 193] on link "1A4040300008856000033133" at bounding box center [498, 197] width 115 height 9
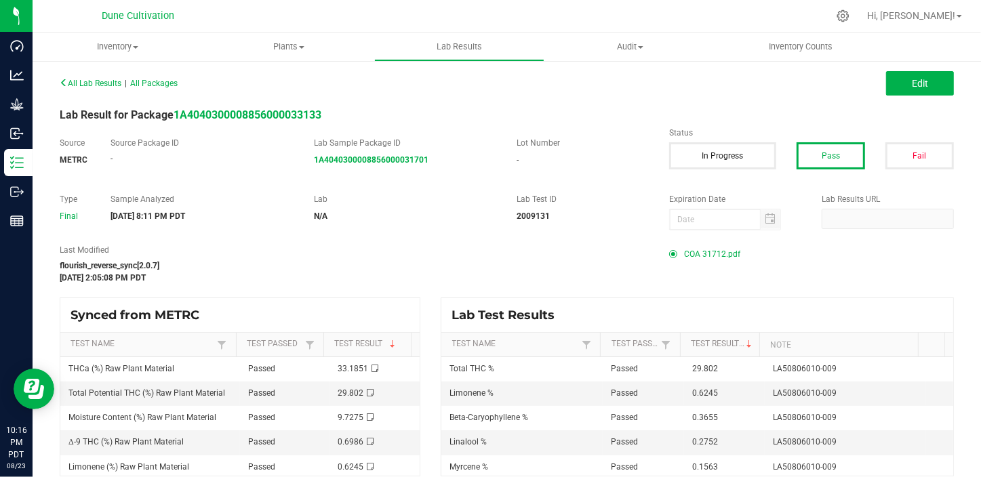
click at [709, 255] on span "COA 31712.pdf" at bounding box center [712, 254] width 56 height 20
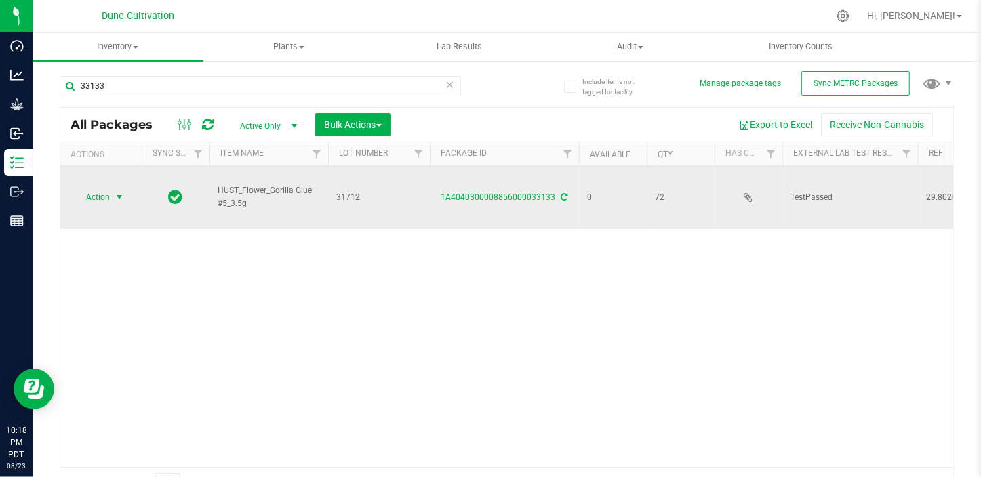
click at [104, 188] on span "Action" at bounding box center [92, 197] width 37 height 19
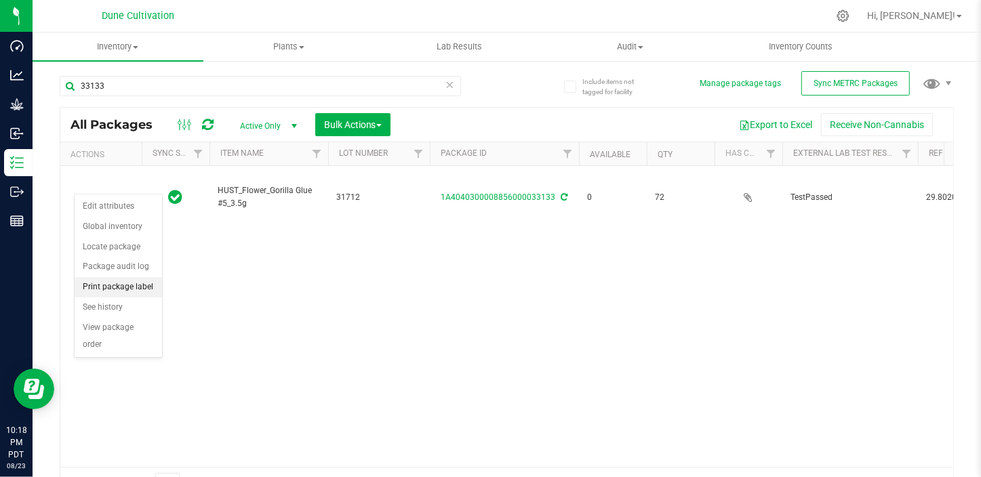
click at [136, 286] on li "Print package label" at bounding box center [118, 287] width 87 height 20
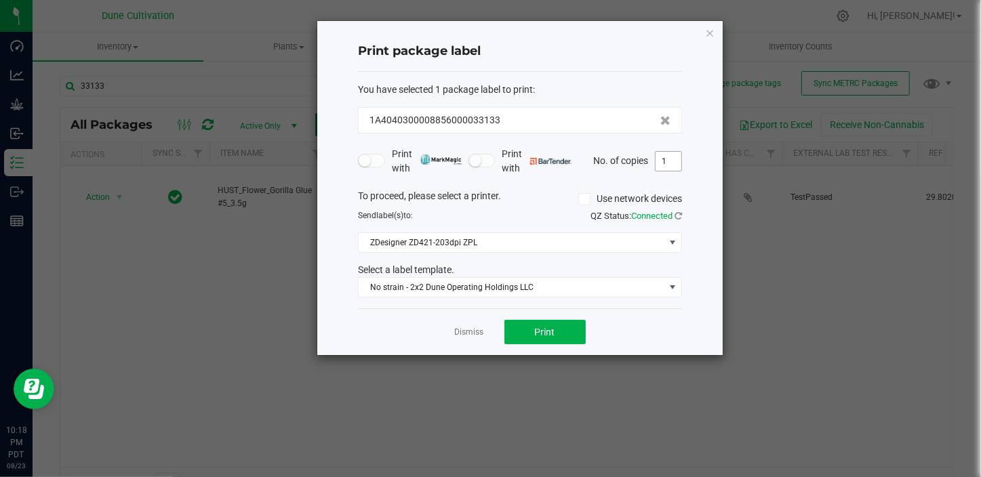
click at [674, 159] on input "1" at bounding box center [669, 161] width 26 height 19
click at [560, 323] on button "Print" at bounding box center [545, 332] width 81 height 24
click at [678, 162] on input "73" at bounding box center [669, 161] width 26 height 19
type input "3"
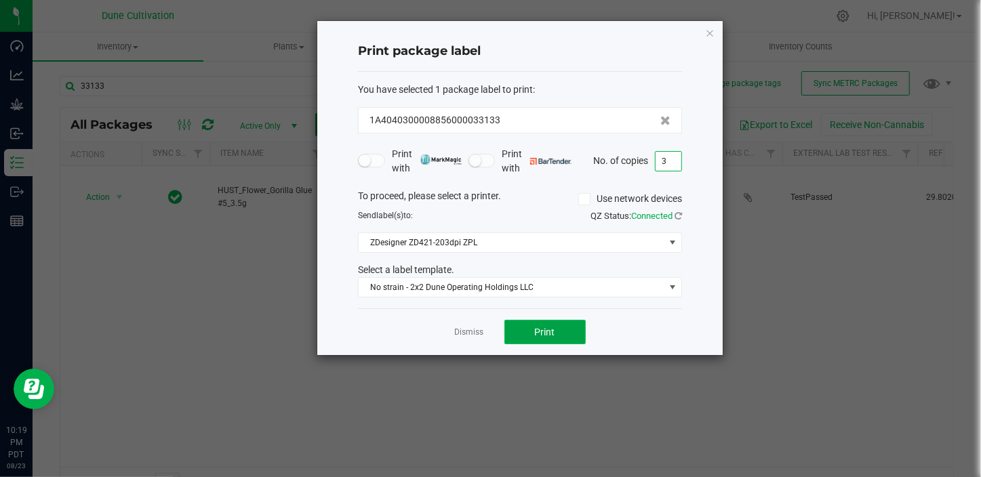
click at [545, 332] on span "Print" at bounding box center [545, 332] width 20 height 11
click at [466, 336] on link "Dismiss" at bounding box center [469, 333] width 29 height 12
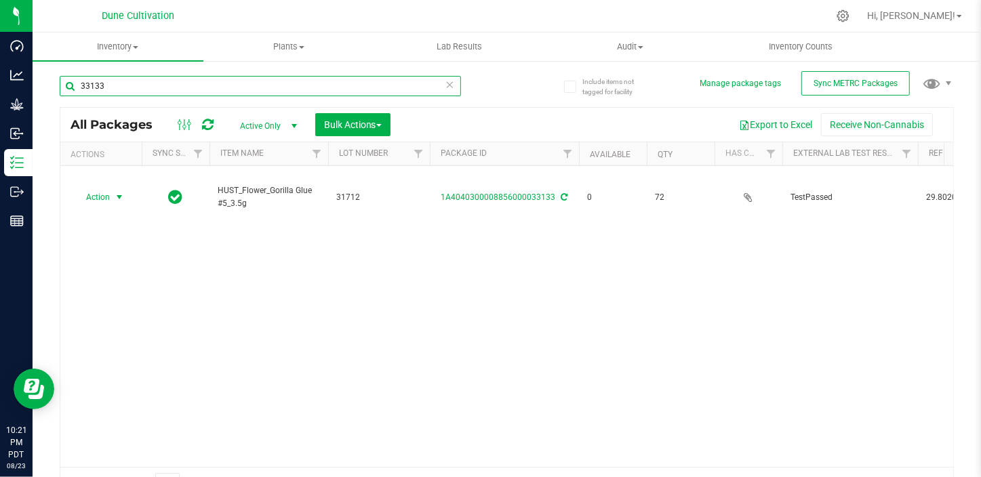
click at [187, 86] on input "33133" at bounding box center [260, 86] width 401 height 20
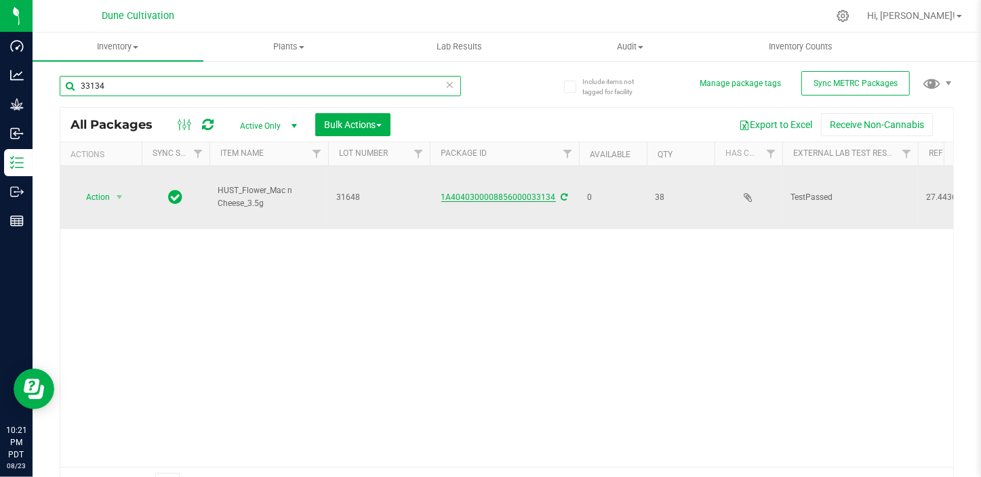
type input "33134"
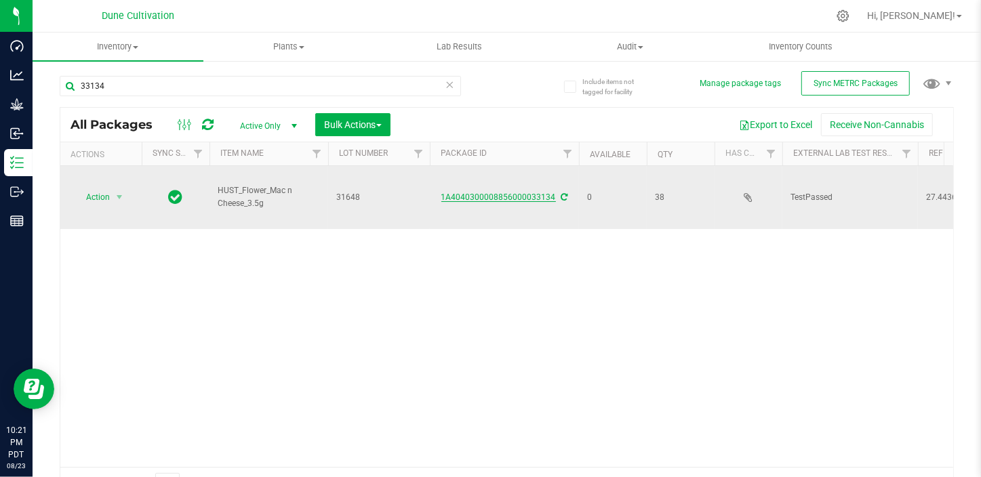
click at [521, 193] on link "1A4040300008856000033134" at bounding box center [498, 197] width 115 height 9
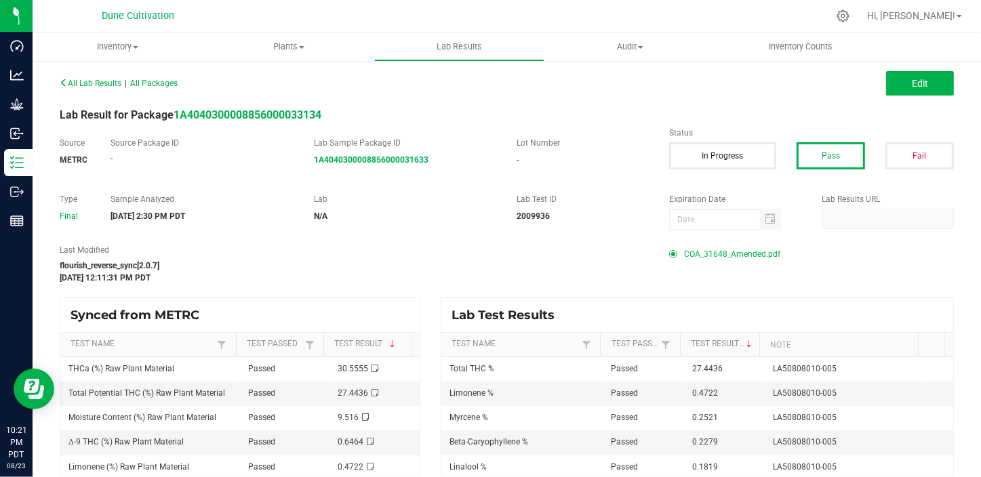
click at [713, 253] on span "COA_31648_Amended.pdf" at bounding box center [732, 254] width 96 height 20
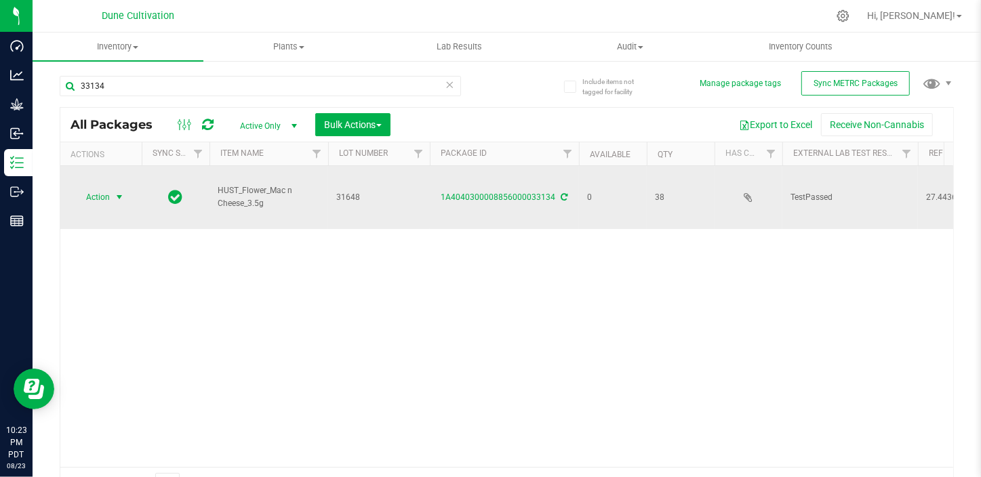
click at [108, 189] on span "Action" at bounding box center [92, 197] width 37 height 19
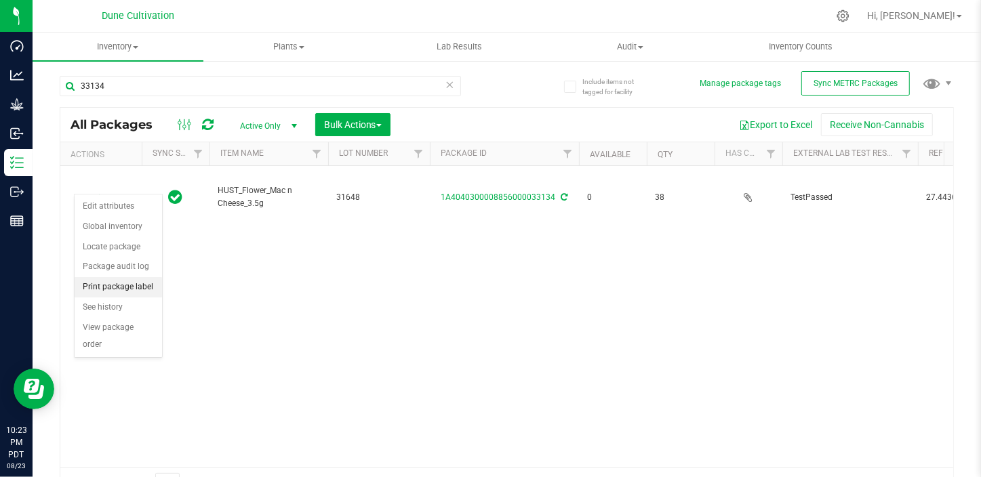
click at [132, 291] on li "Print package label" at bounding box center [118, 287] width 87 height 20
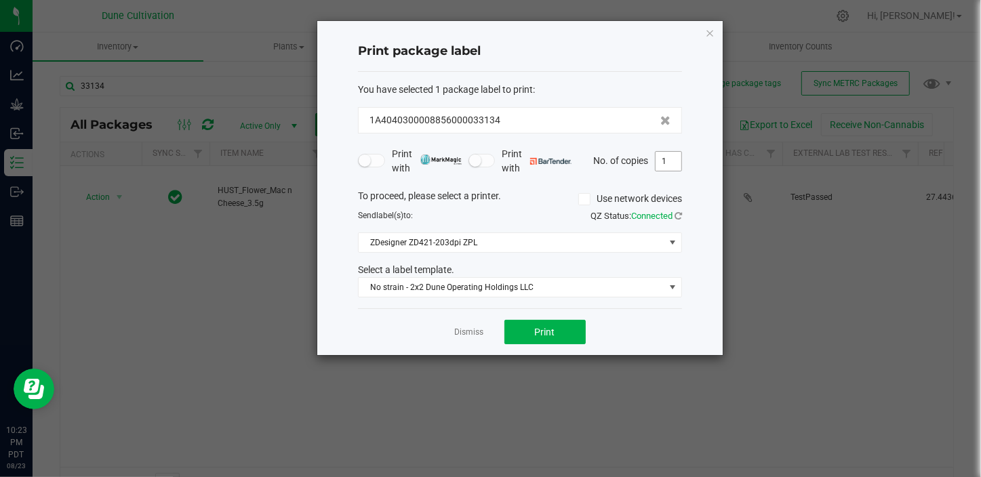
click at [669, 155] on input "1" at bounding box center [669, 161] width 26 height 19
type input "39"
click at [533, 344] on button "Print" at bounding box center [545, 332] width 81 height 24
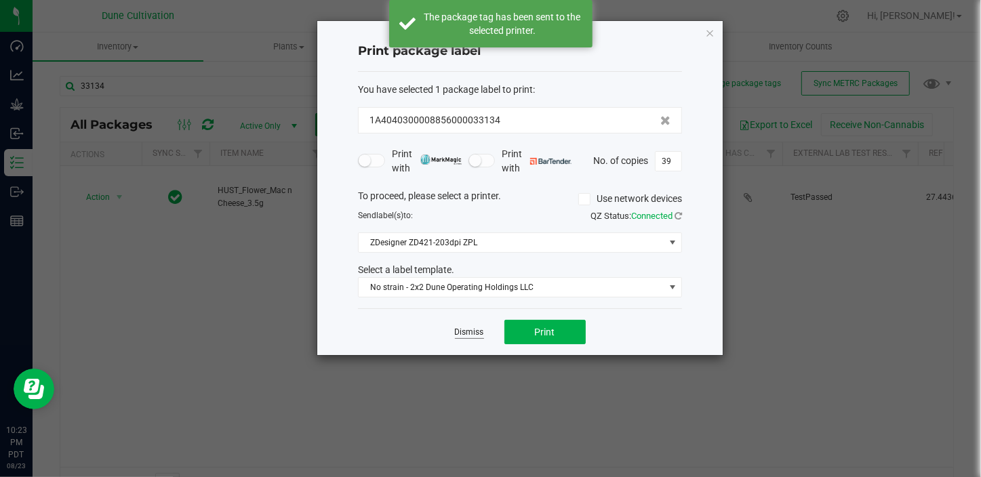
click at [475, 332] on link "Dismiss" at bounding box center [469, 333] width 29 height 12
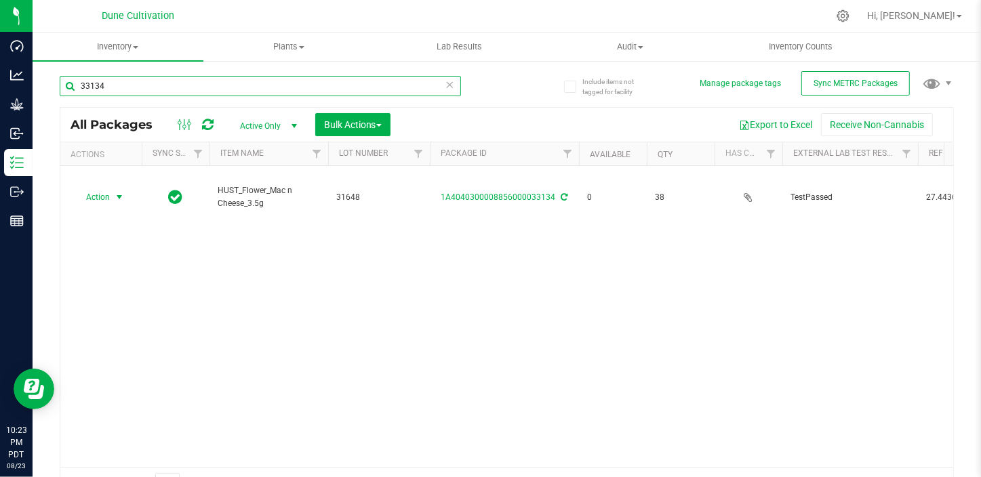
click at [180, 81] on input "33134" at bounding box center [260, 86] width 401 height 20
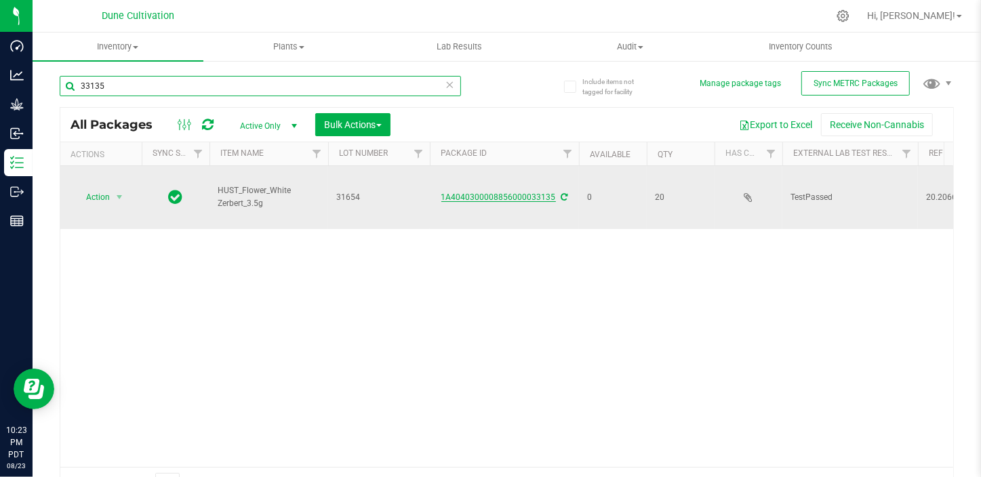
type input "33135"
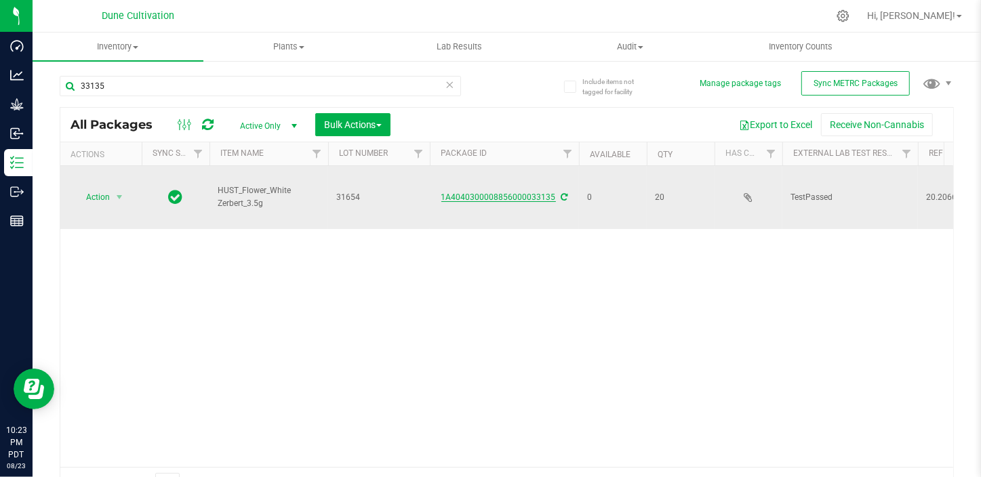
click at [543, 193] on link "1A4040300008856000033135" at bounding box center [498, 197] width 115 height 9
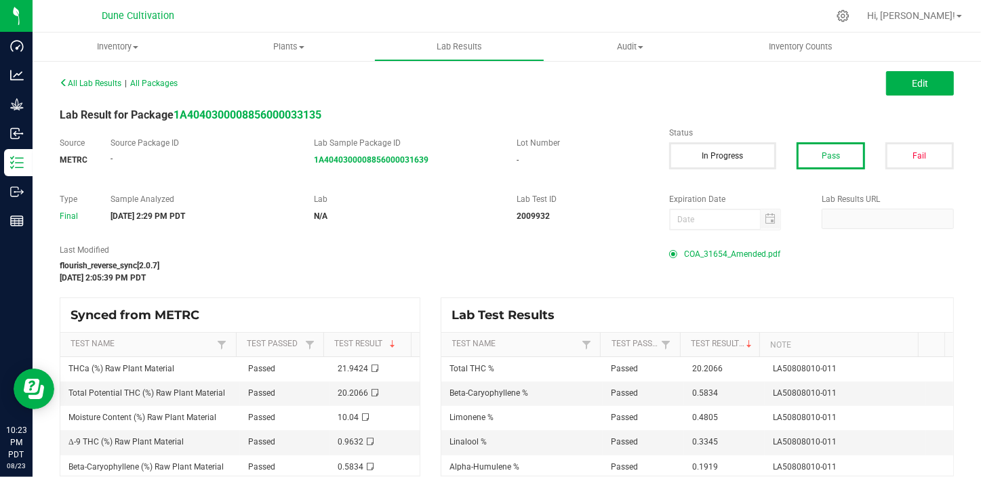
click at [705, 256] on span "COA_31654_Amended.pdf" at bounding box center [732, 254] width 96 height 20
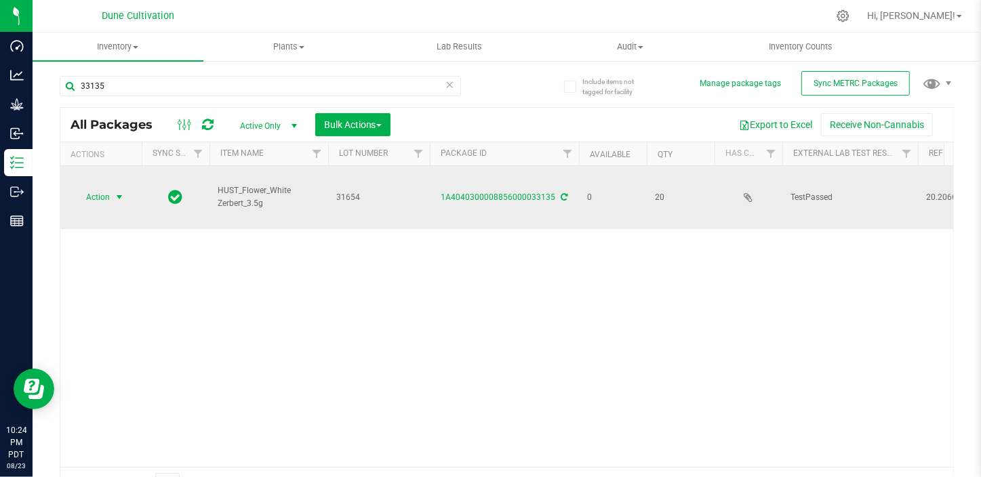
click at [111, 188] on span "select" at bounding box center [119, 197] width 17 height 19
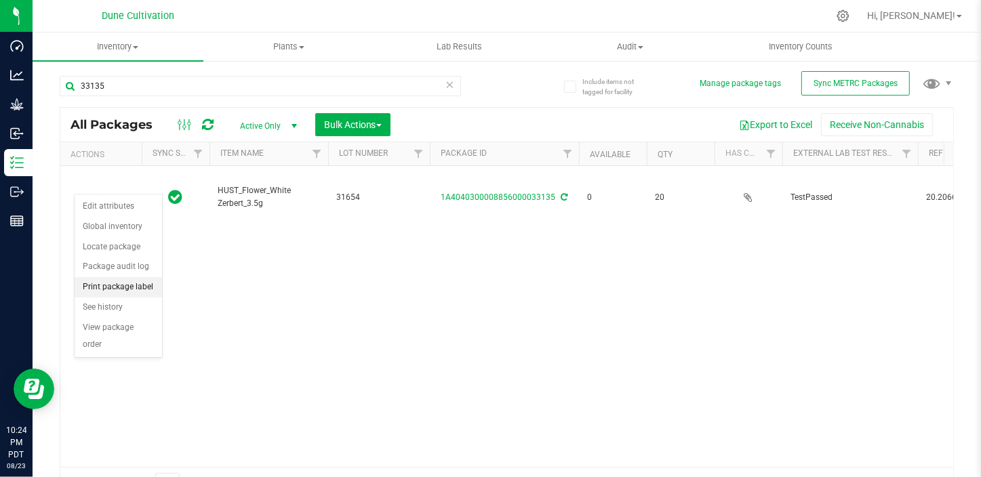
click at [148, 286] on li "Print package label" at bounding box center [118, 287] width 87 height 20
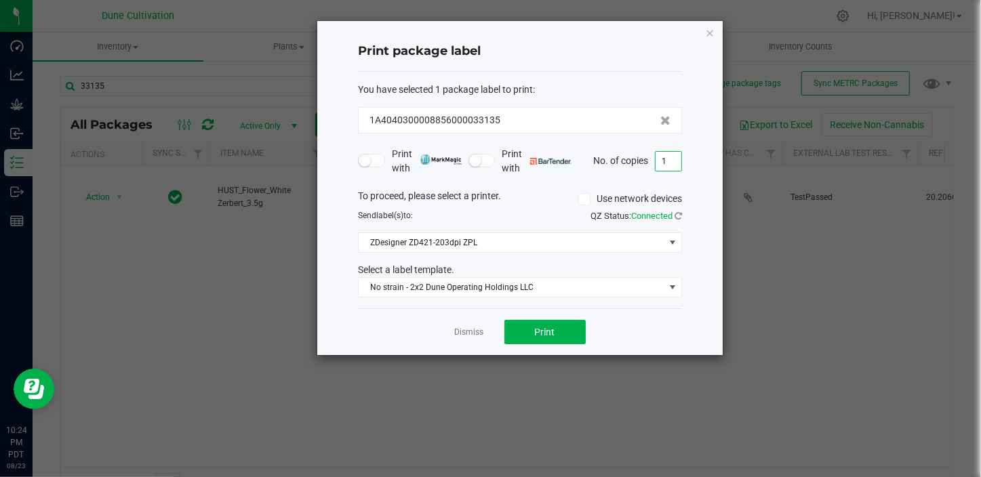
click at [678, 161] on input "1" at bounding box center [669, 161] width 26 height 19
type input "21"
click at [567, 332] on button "Print" at bounding box center [545, 332] width 81 height 24
click at [223, 385] on ngb-modal-window "Print package label You have selected 1 package label to print : 1A404030000885…" at bounding box center [496, 238] width 992 height 477
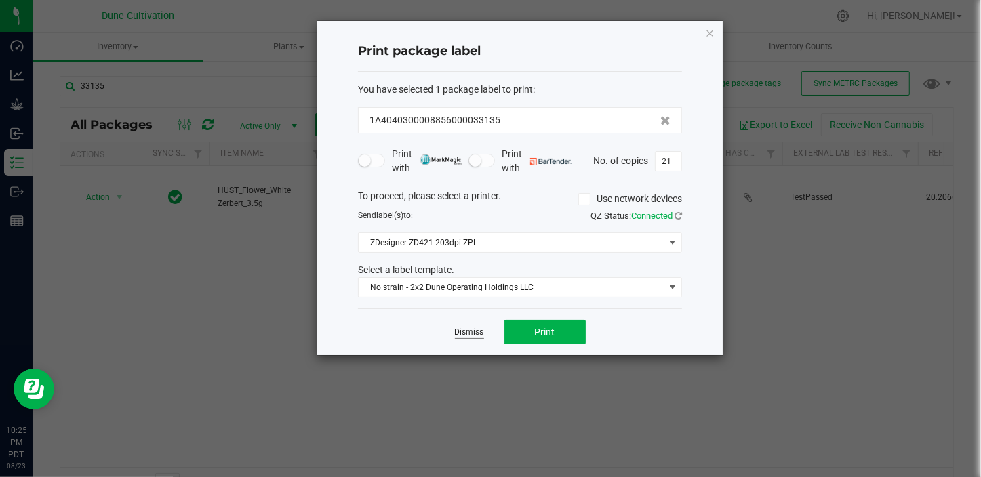
click at [468, 332] on link "Dismiss" at bounding box center [469, 333] width 29 height 12
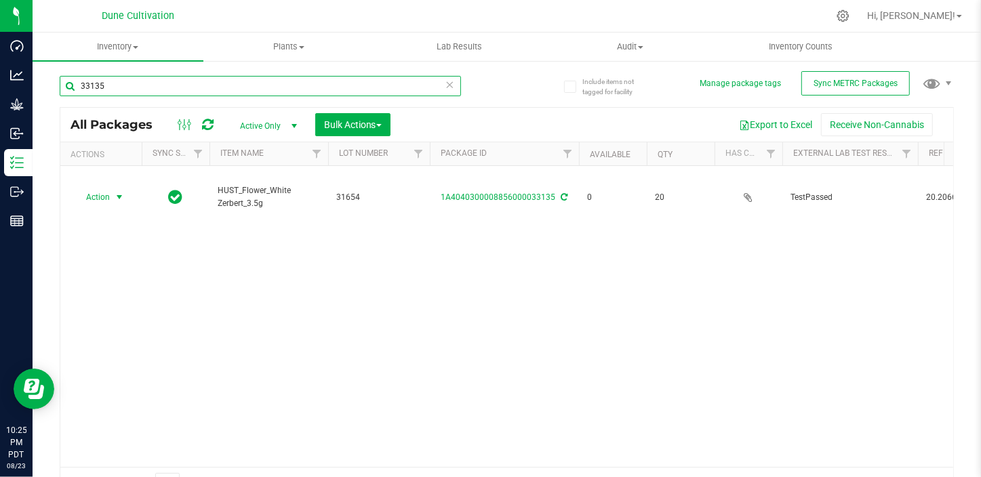
click at [212, 92] on input "33135" at bounding box center [260, 86] width 401 height 20
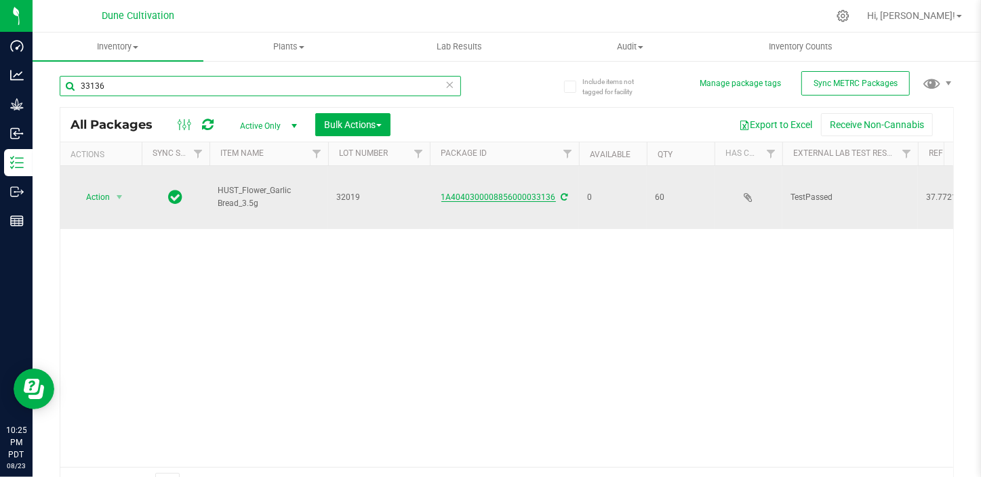
type input "33136"
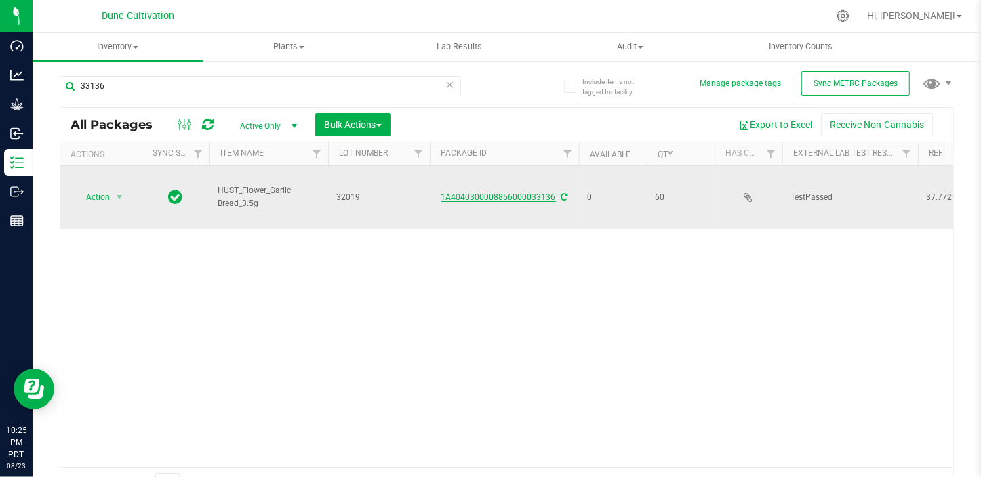
click at [543, 193] on link "1A4040300008856000033136" at bounding box center [498, 197] width 115 height 9
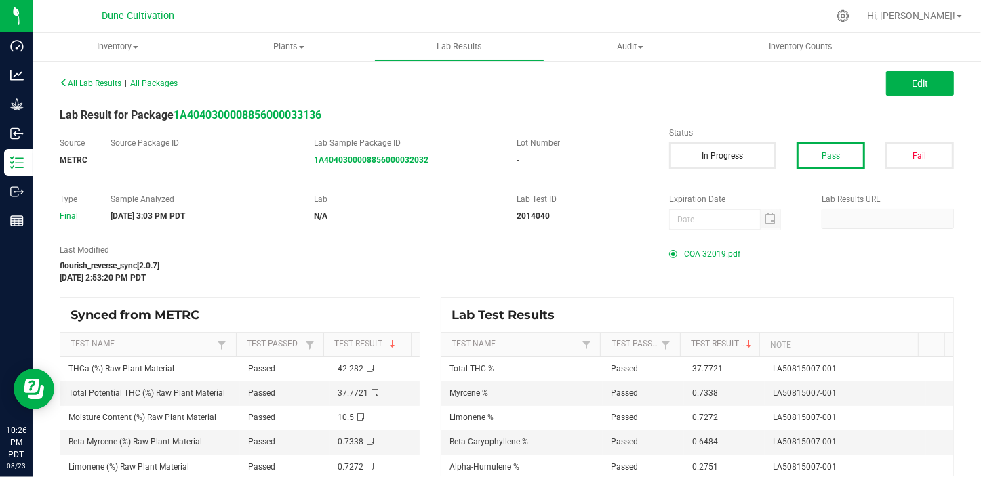
click at [707, 253] on span "COA 32019.pdf" at bounding box center [712, 254] width 56 height 20
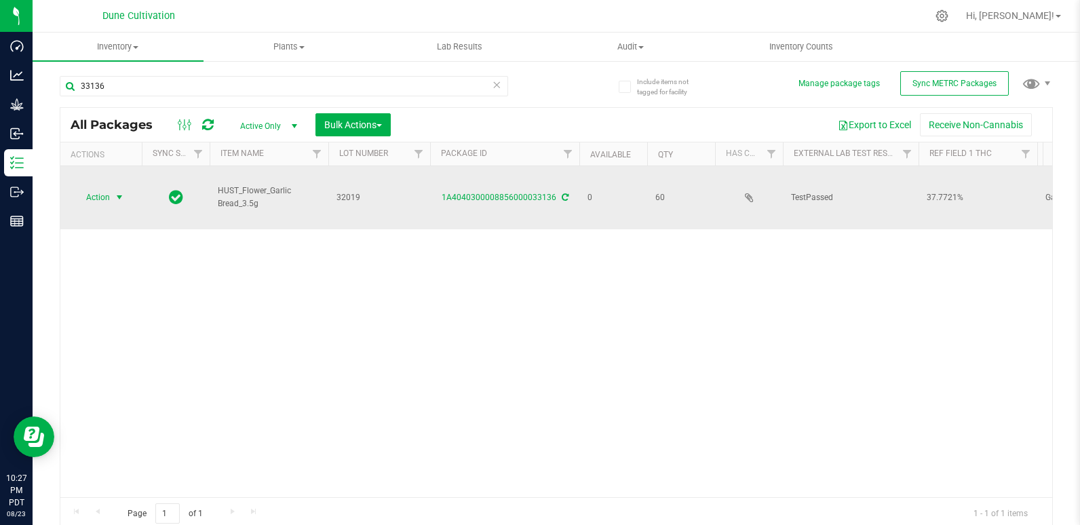
click at [92, 188] on span "Action" at bounding box center [92, 197] width 37 height 19
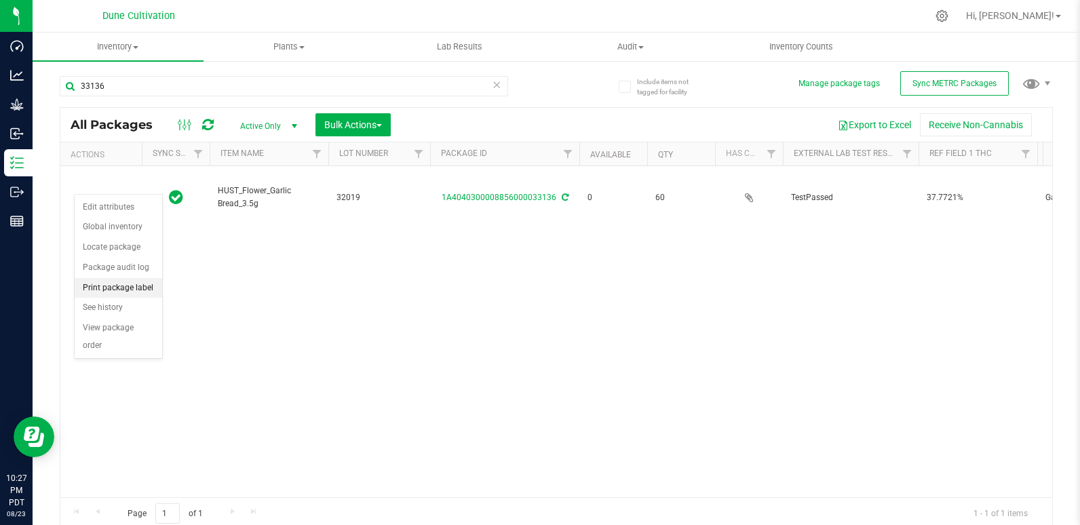
click at [120, 292] on li "Print package label" at bounding box center [118, 288] width 87 height 20
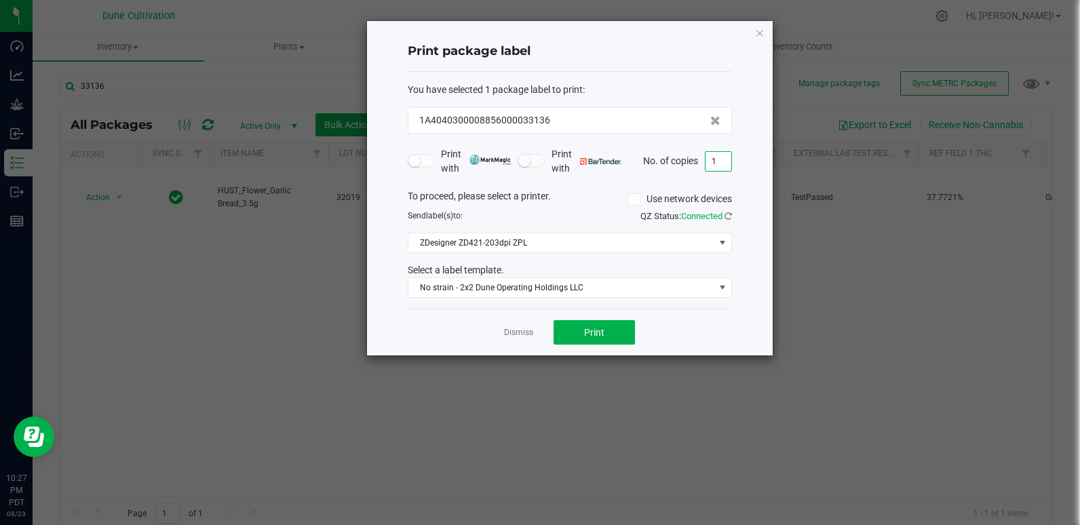
click at [712, 161] on input "1" at bounding box center [718, 161] width 26 height 19
type input "61"
click at [593, 331] on span "Print" at bounding box center [594, 332] width 20 height 11
click at [523, 331] on link "Dismiss" at bounding box center [518, 333] width 29 height 12
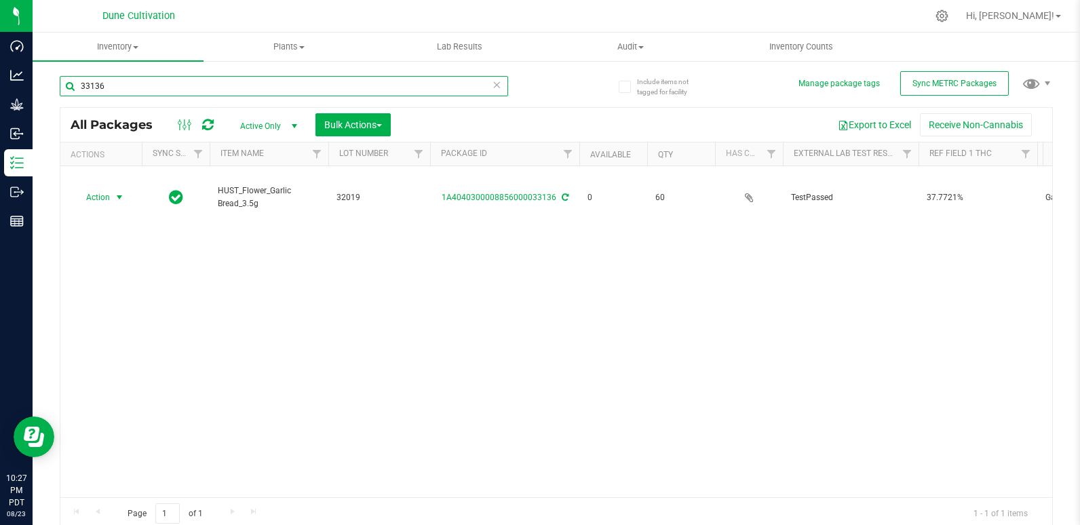
click at [191, 92] on input "33136" at bounding box center [284, 86] width 448 height 20
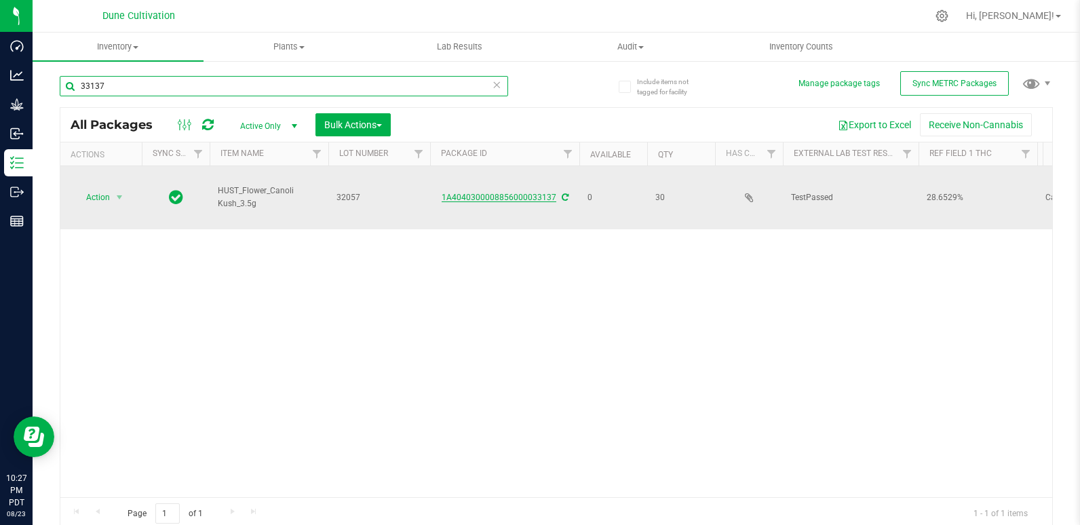
type input "33137"
click at [513, 193] on link "1A4040300008856000033137" at bounding box center [498, 197] width 115 height 9
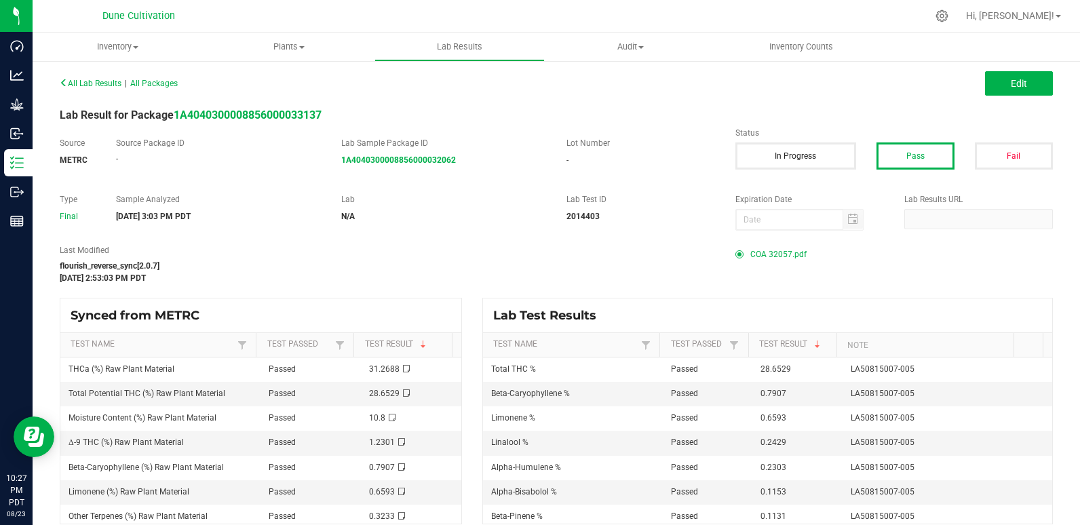
click at [761, 258] on span "COA 32057.pdf" at bounding box center [778, 254] width 56 height 20
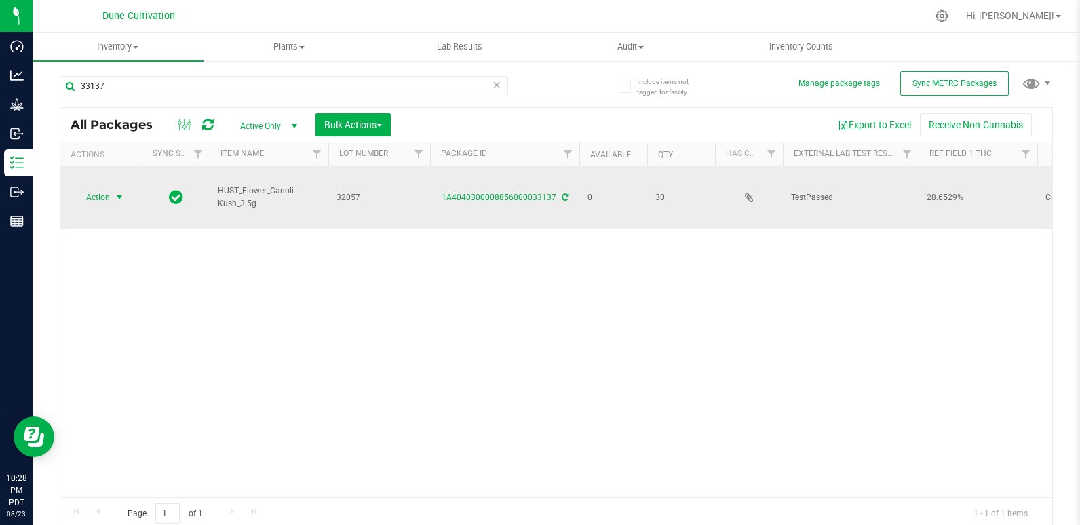
click at [111, 191] on span "select" at bounding box center [119, 197] width 17 height 19
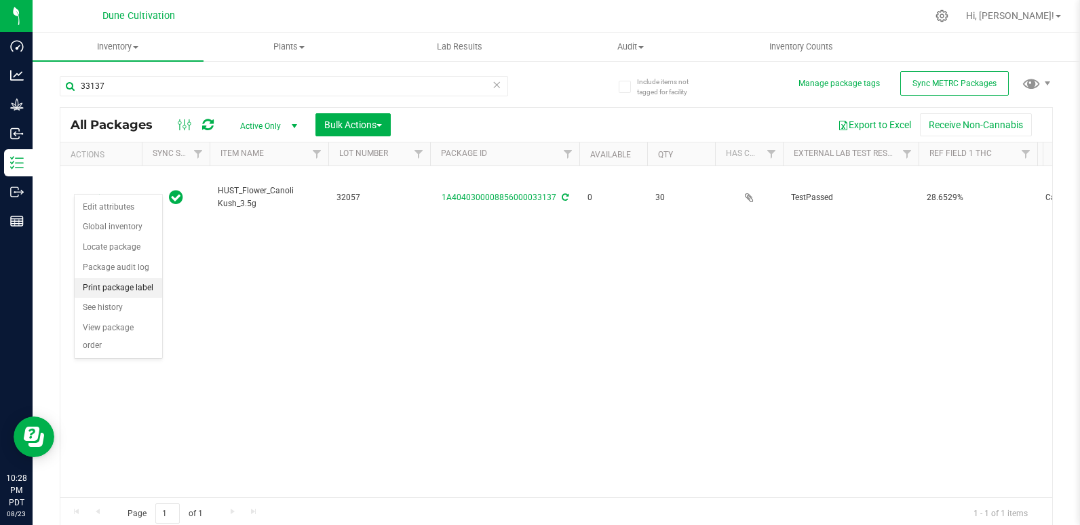
click at [125, 282] on li "Print package label" at bounding box center [118, 288] width 87 height 20
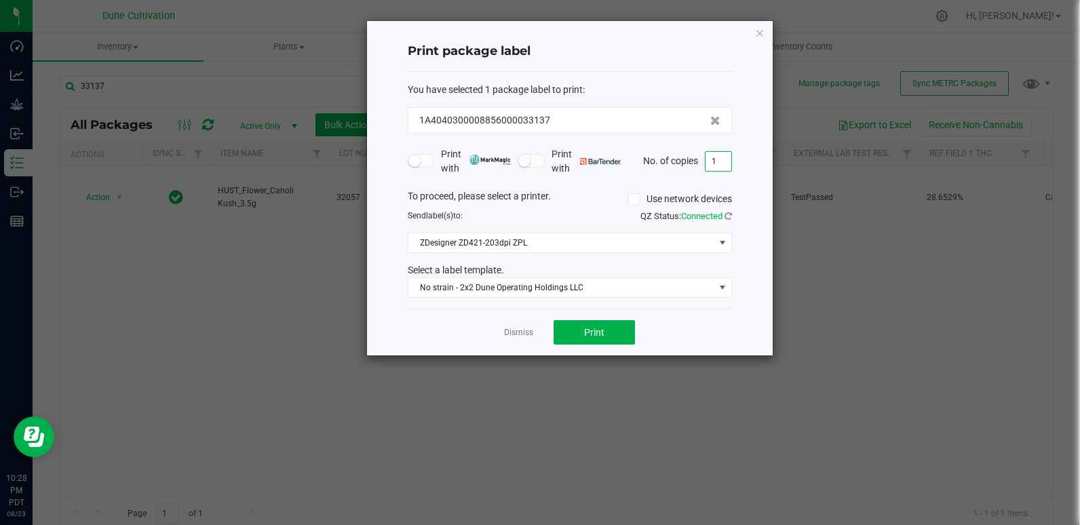
click at [727, 163] on input "1" at bounding box center [718, 161] width 26 height 19
type input "31"
click at [597, 328] on span "Print" at bounding box center [594, 332] width 20 height 11
click at [521, 331] on link "Dismiss" at bounding box center [518, 333] width 29 height 12
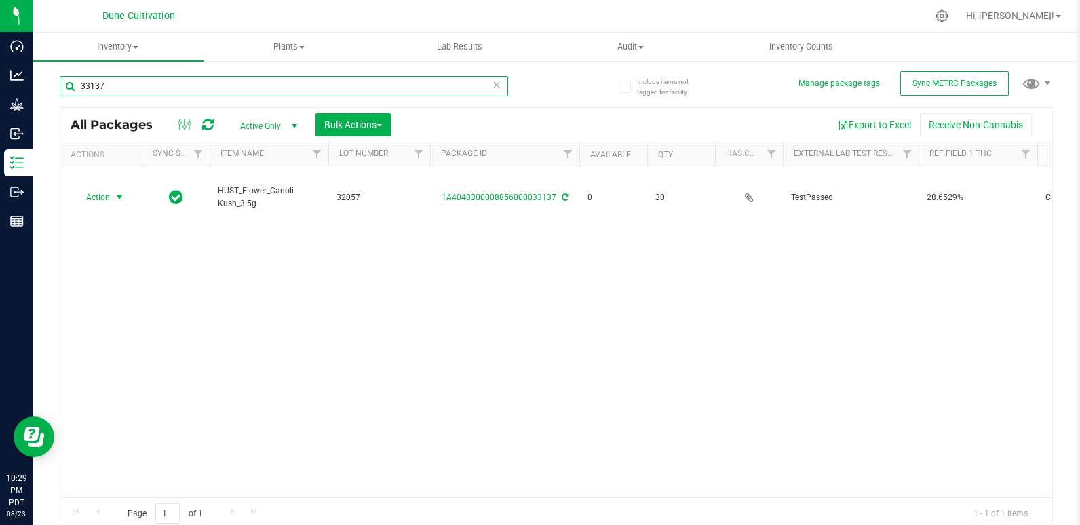
click at [189, 90] on input "33137" at bounding box center [284, 86] width 448 height 20
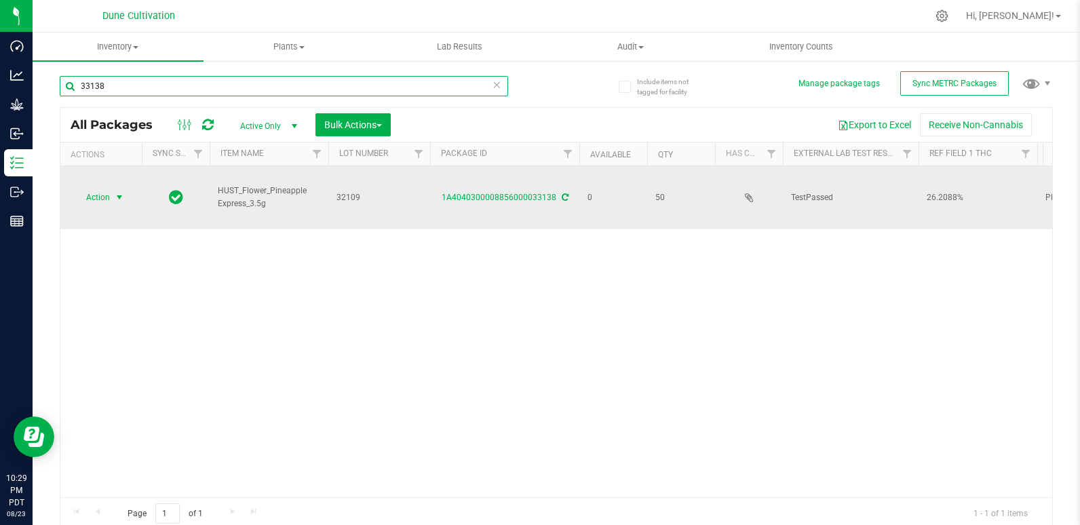
type input "33138"
click at [121, 192] on span "select" at bounding box center [119, 197] width 11 height 11
click at [499, 193] on link "1A4040300008856000033138" at bounding box center [498, 197] width 115 height 9
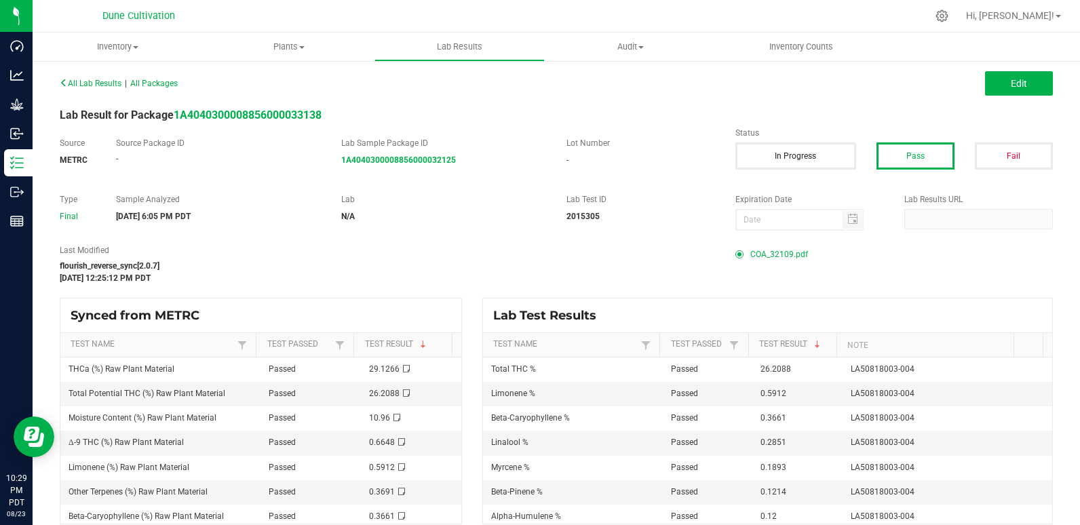
click at [778, 255] on span "COA_32109.pdf" at bounding box center [779, 254] width 58 height 20
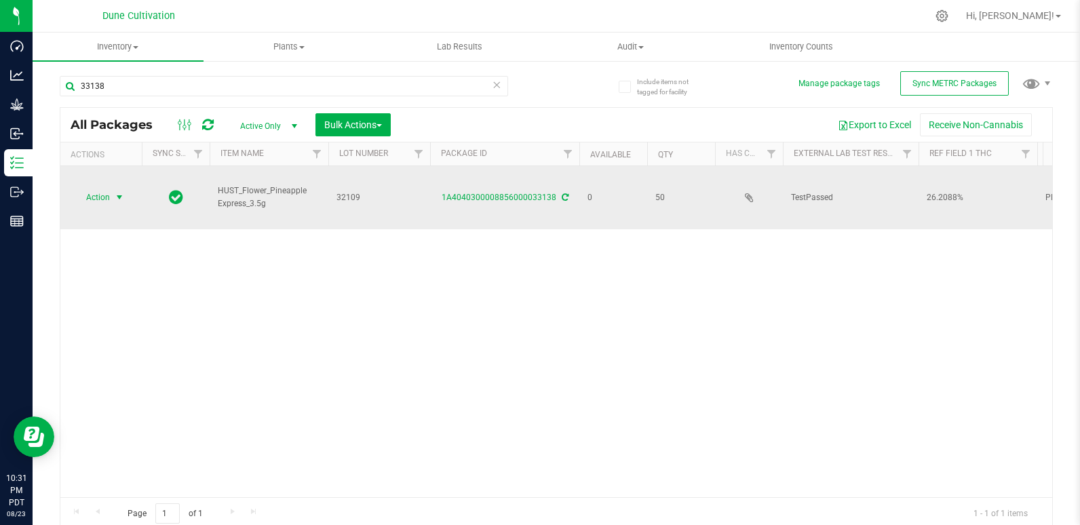
click at [106, 188] on span "Action" at bounding box center [92, 197] width 37 height 19
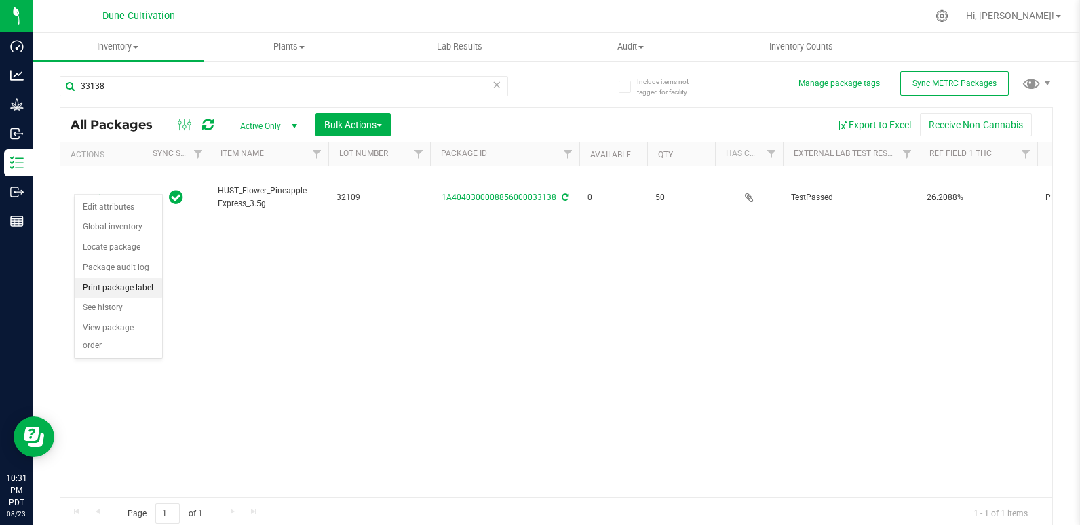
click at [128, 294] on li "Print package label" at bounding box center [118, 288] width 87 height 20
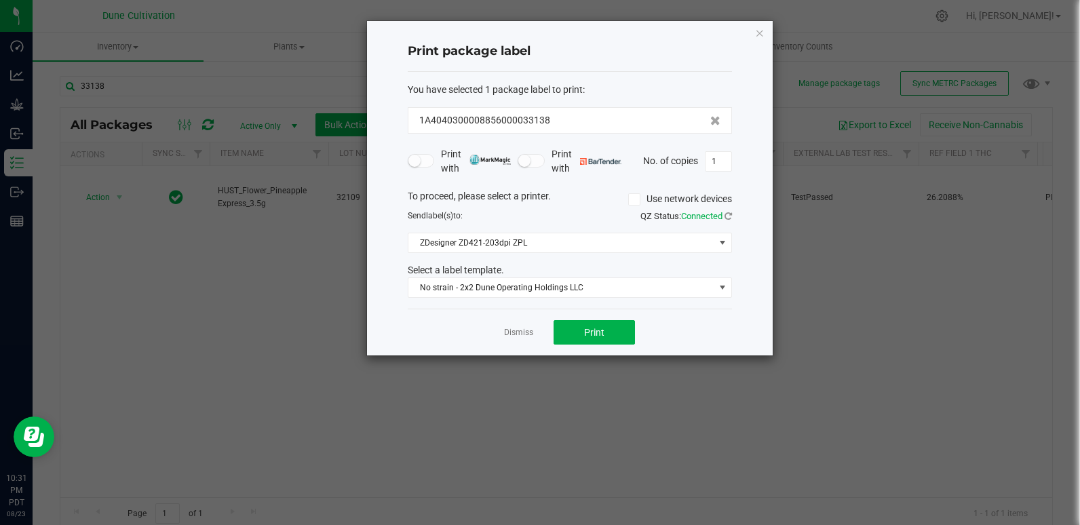
click at [719, 172] on div "Print with Print with No. of copies 1" at bounding box center [570, 161] width 324 height 28
click at [715, 163] on input "1" at bounding box center [718, 161] width 26 height 19
type input "51"
click at [608, 329] on button "Print" at bounding box center [593, 332] width 81 height 24
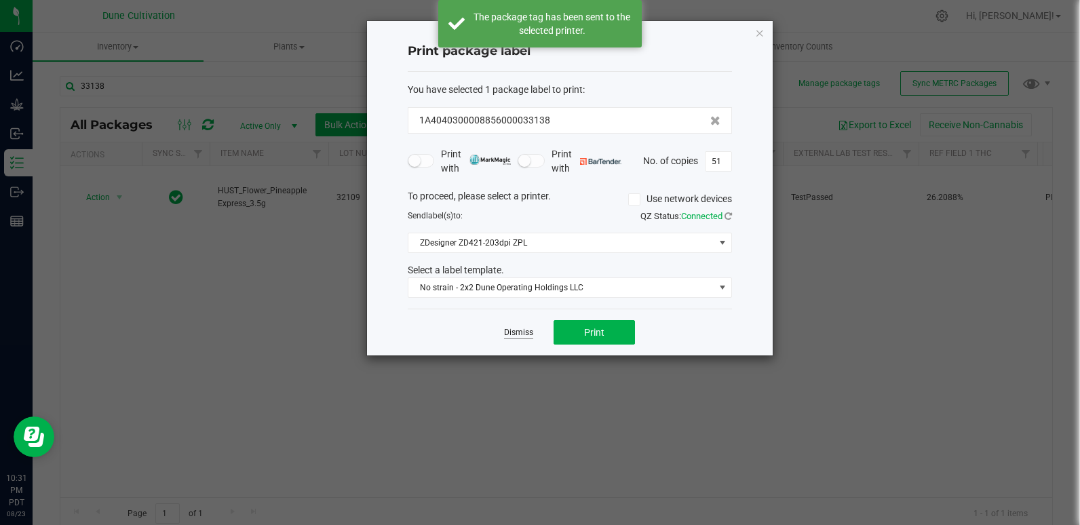
click at [518, 329] on link "Dismiss" at bounding box center [518, 333] width 29 height 12
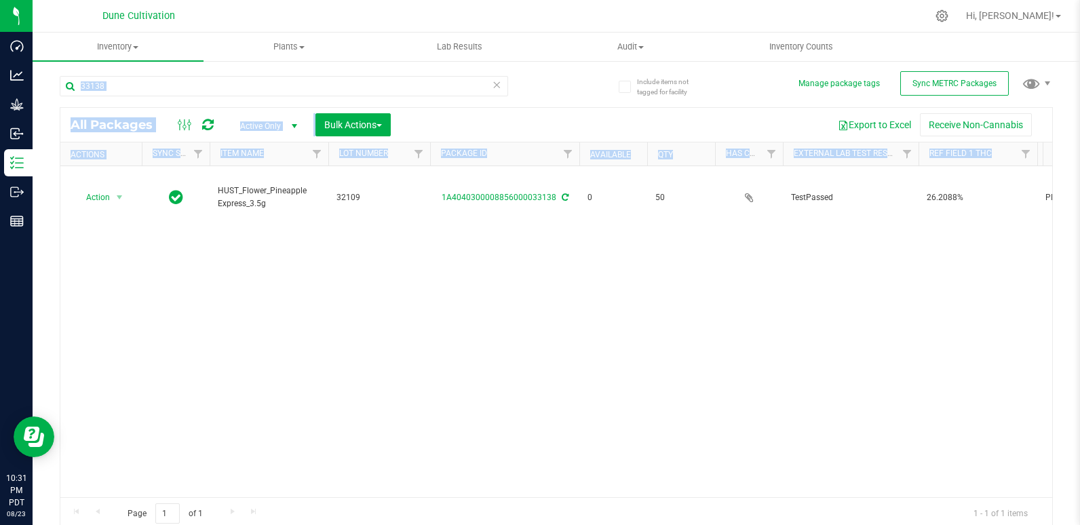
drag, startPoint x: 518, startPoint y: 329, endPoint x: 509, endPoint y: 84, distance: 245.0
click at [509, 84] on div "33138 All Packages Active Only Active Only Lab Samples Locked All External Inte…" at bounding box center [556, 296] width 993 height 467
drag, startPoint x: 509, startPoint y: 84, endPoint x: 398, endPoint y: 89, distance: 111.3
click at [398, 89] on input "33138" at bounding box center [284, 86] width 448 height 20
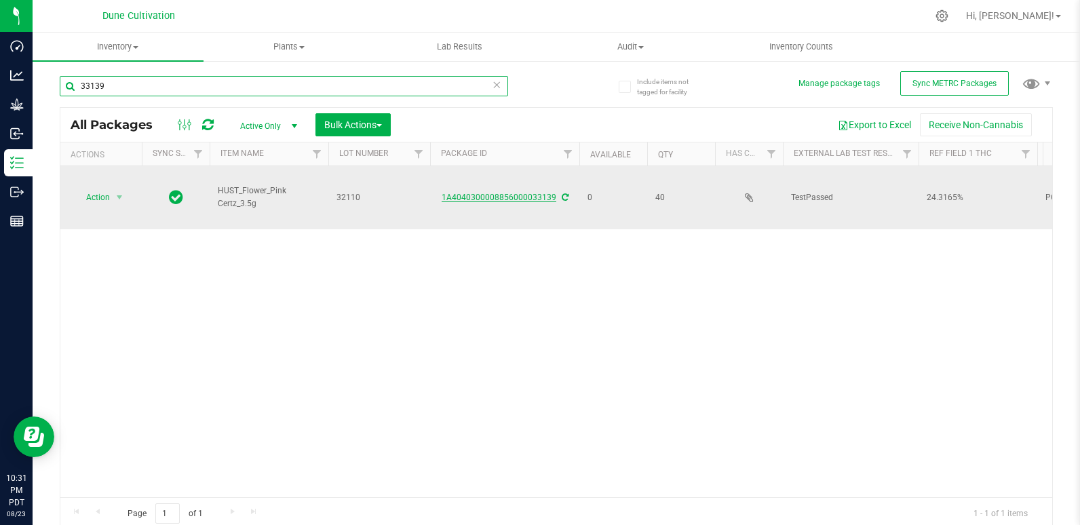
type input "33139"
click at [519, 193] on link "1A4040300008856000033139" at bounding box center [498, 197] width 115 height 9
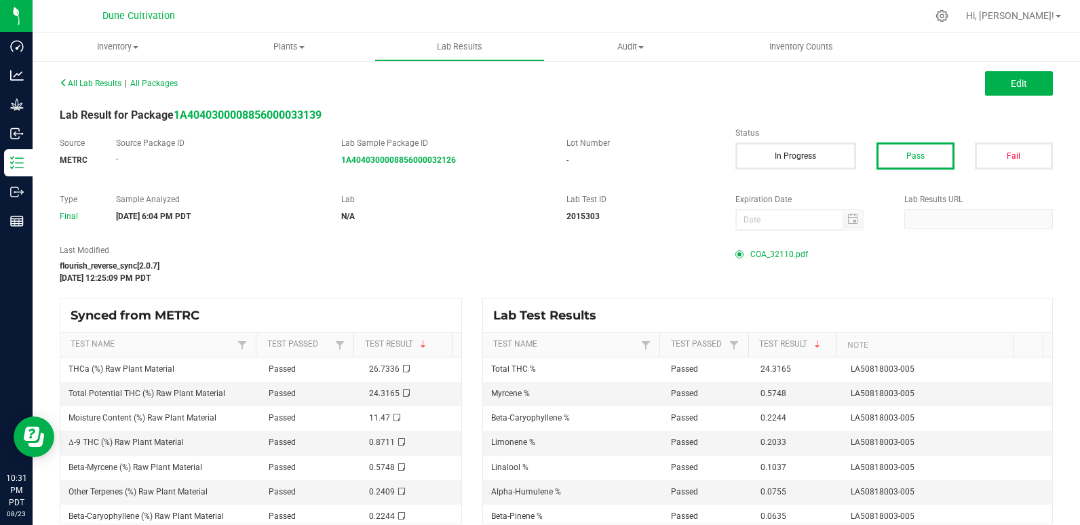
click at [777, 254] on span "COA_32110.pdf" at bounding box center [779, 254] width 58 height 20
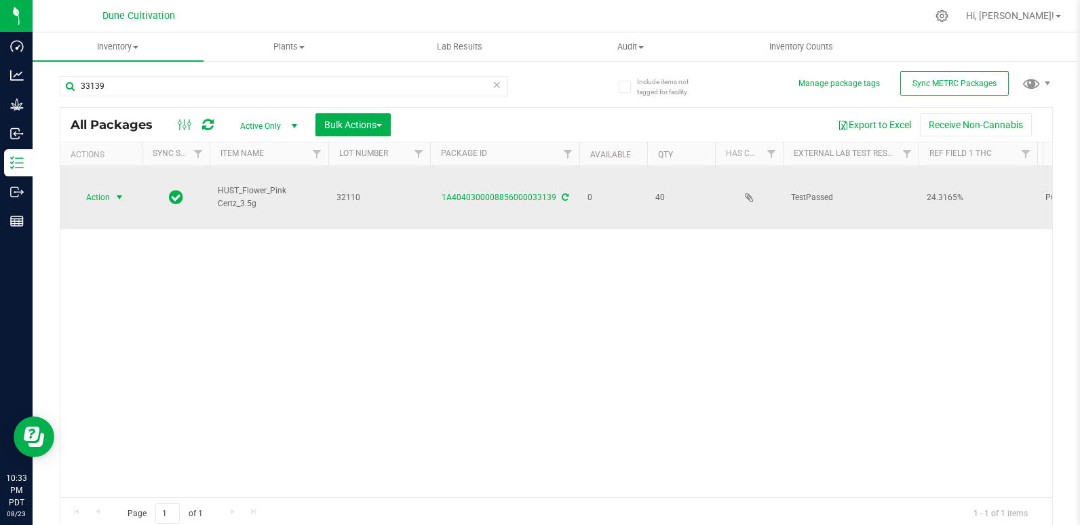
click at [107, 188] on span "Action" at bounding box center [92, 197] width 37 height 19
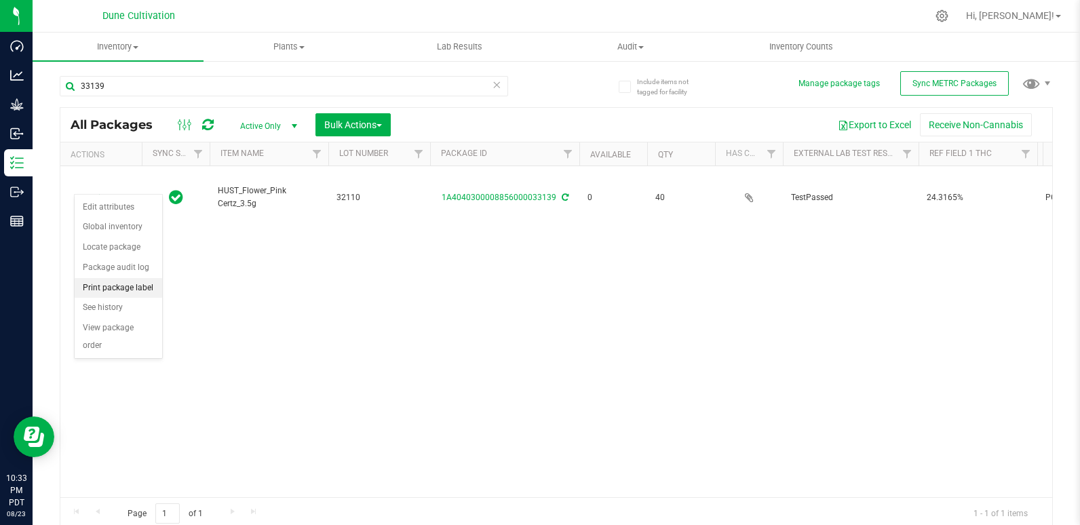
click at [132, 290] on li "Print package label" at bounding box center [118, 288] width 87 height 20
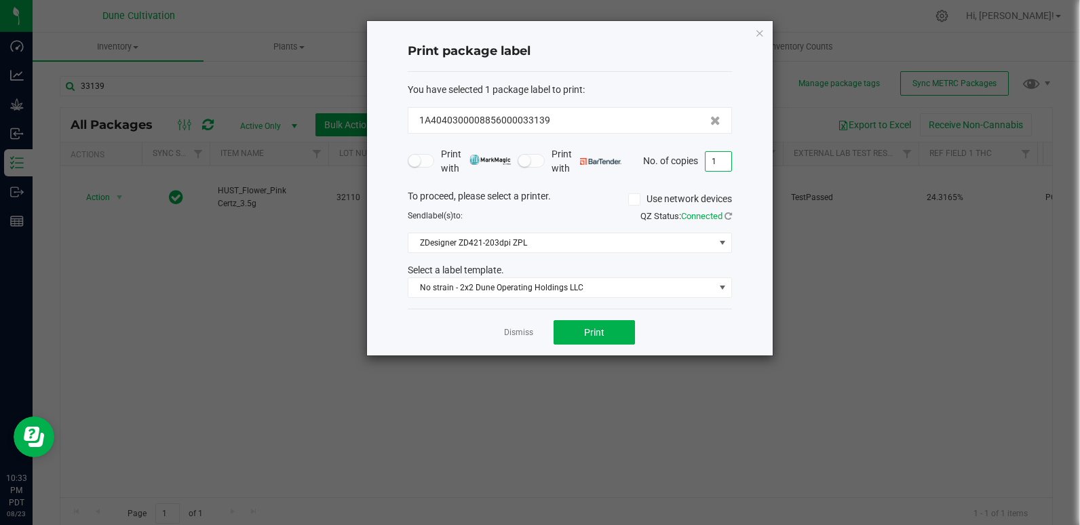
click at [721, 157] on input "1" at bounding box center [718, 161] width 26 height 19
type input "41"
click at [608, 336] on button "Print" at bounding box center [593, 332] width 81 height 24
